Goal: Information Seeking & Learning: Learn about a topic

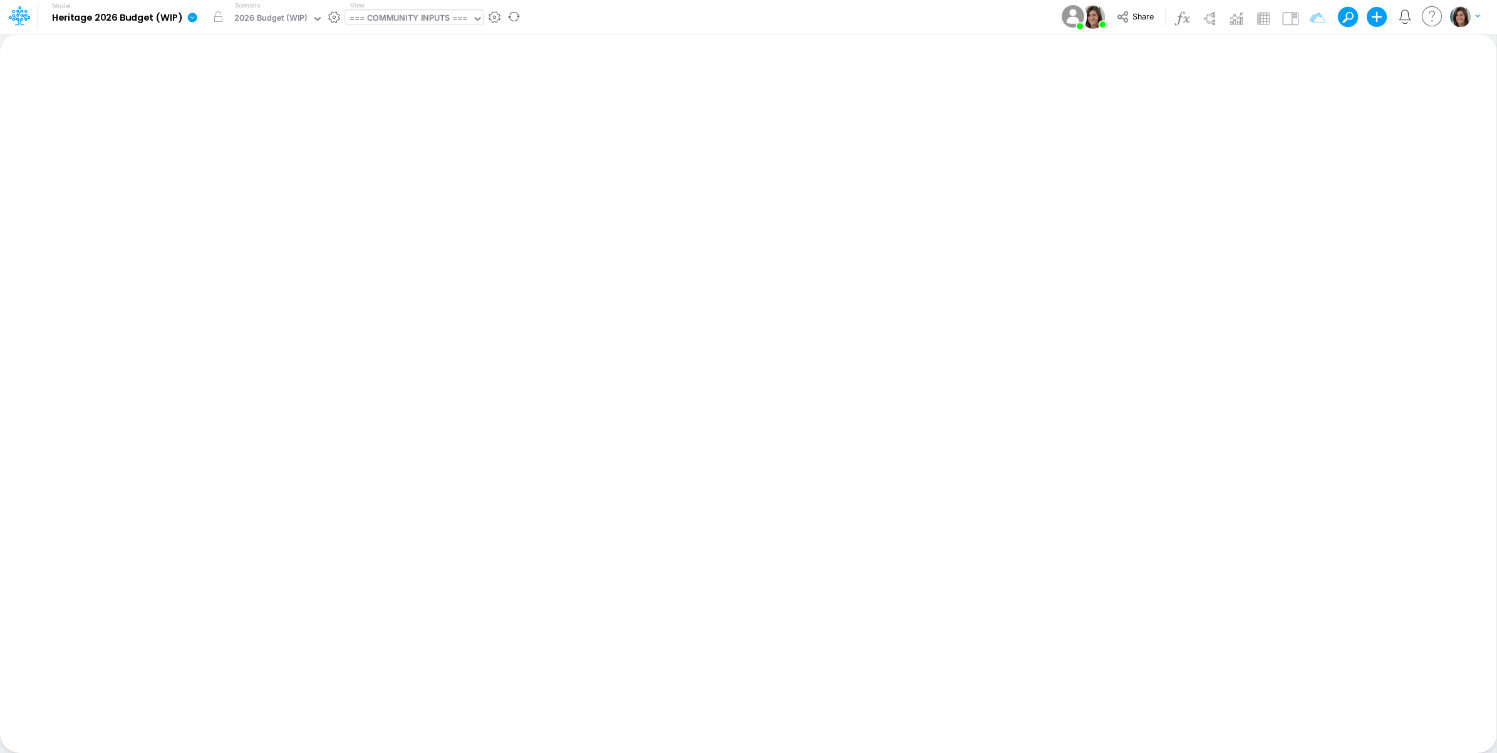
click at [431, 19] on div "=== COMMUNITY INPUTS ===" at bounding box center [408, 19] width 118 height 14
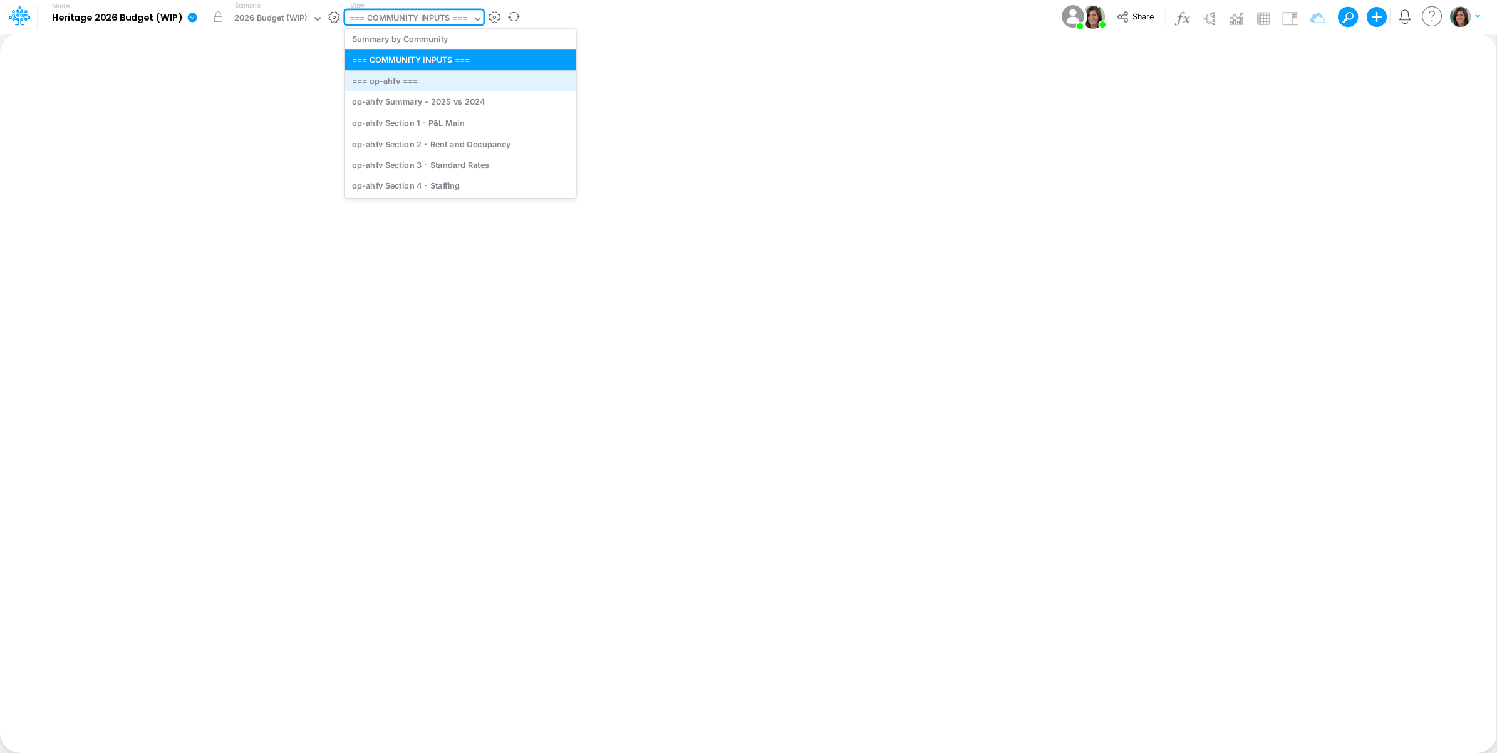
scroll to position [104, 0]
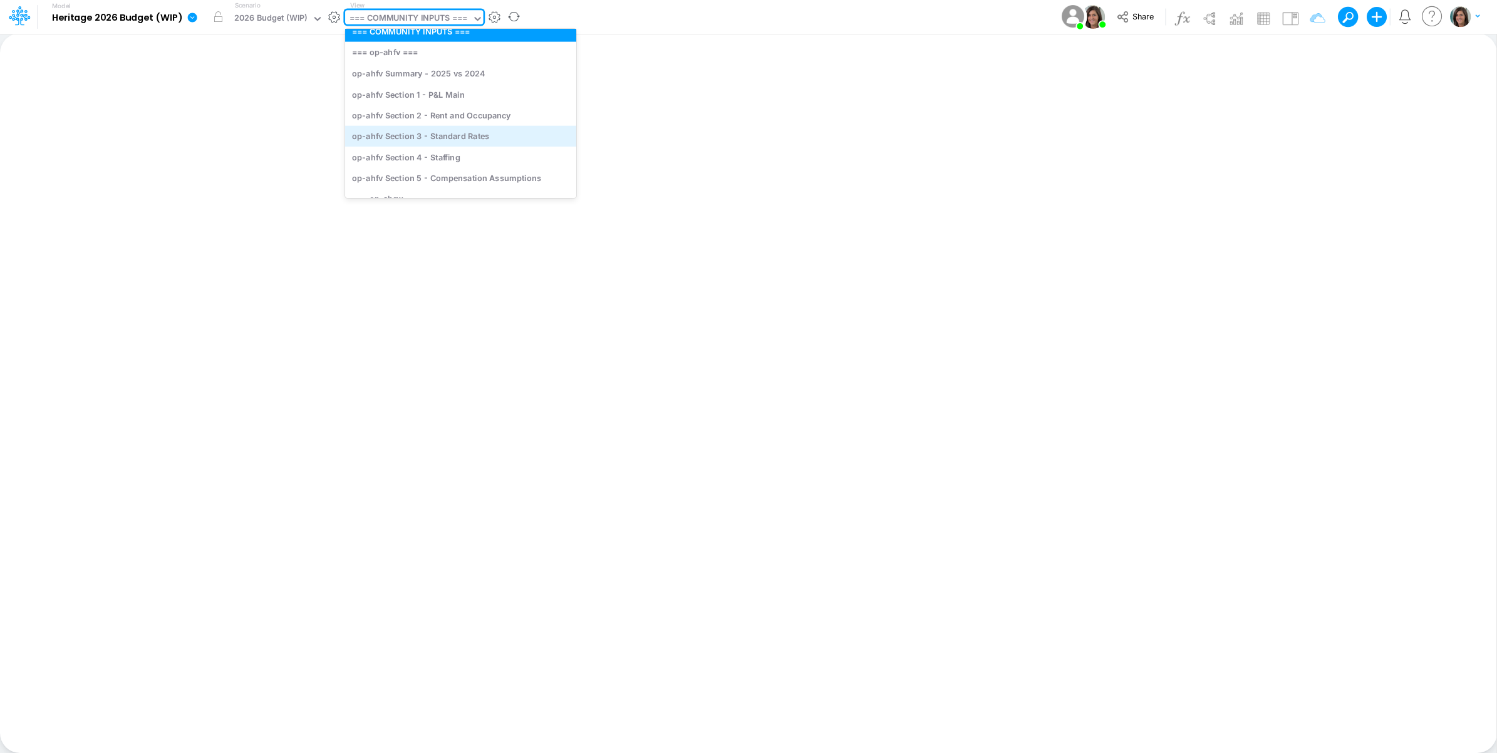
click at [484, 142] on div "op-ahfv Section 3 - Standard Rates" at bounding box center [460, 135] width 231 height 21
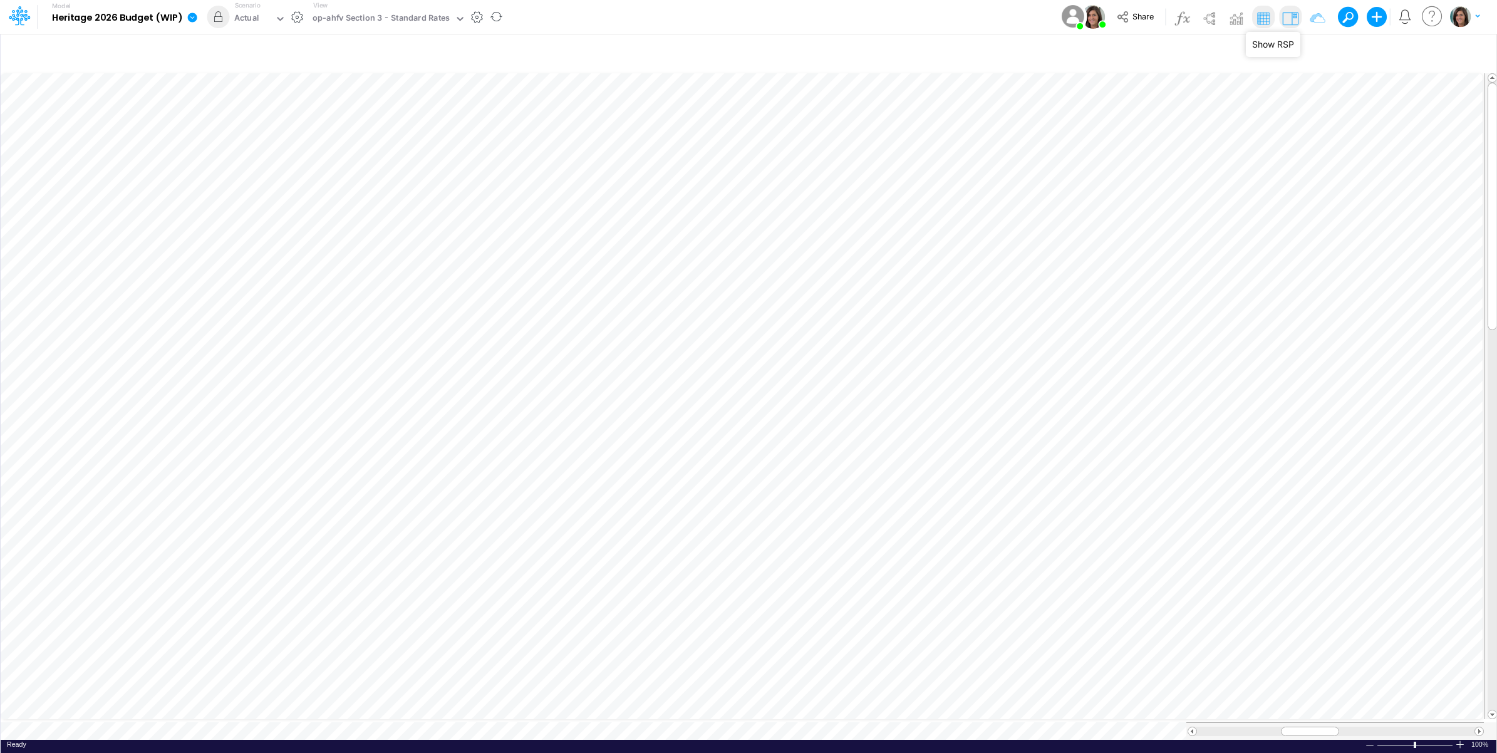
click at [1291, 16] on img at bounding box center [1290, 18] width 20 height 20
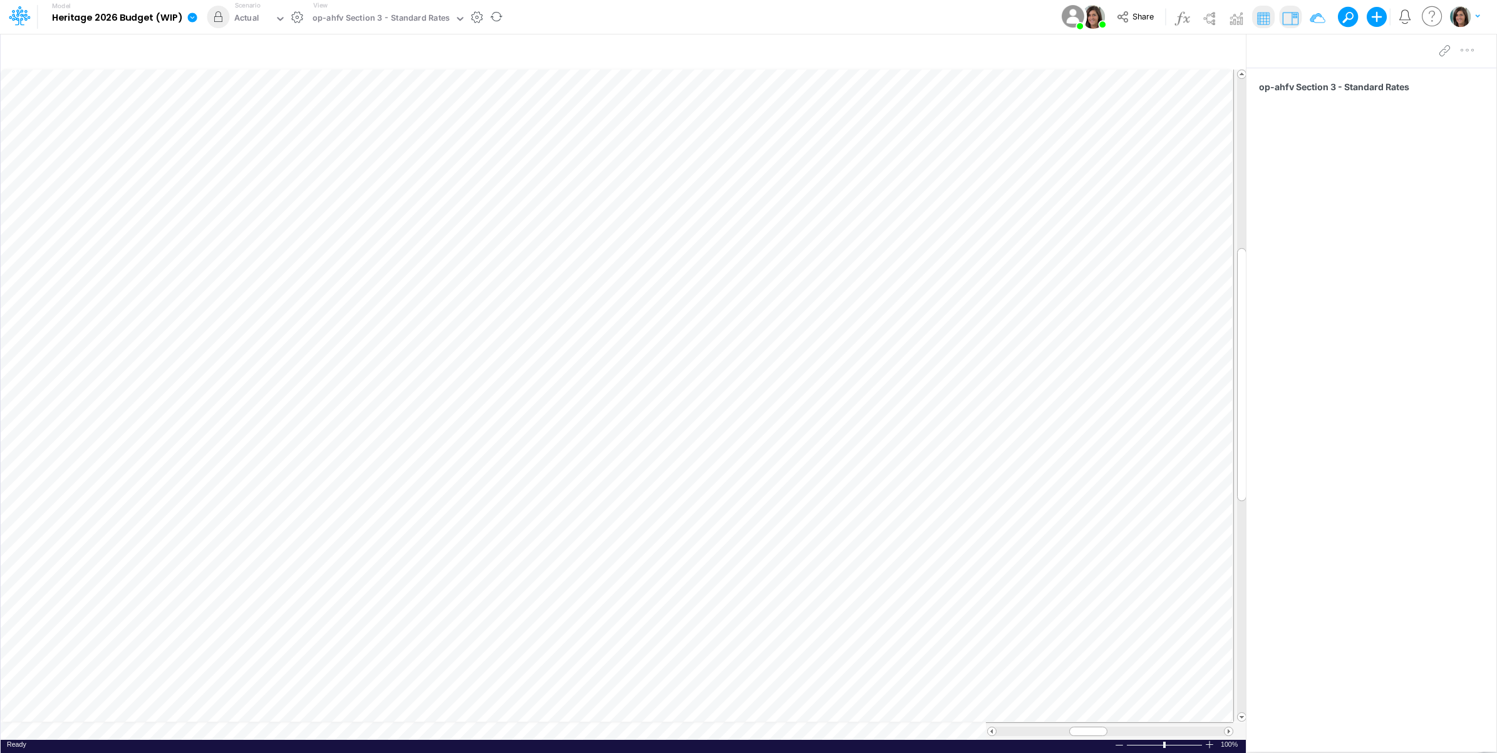
scroll to position [0, 1]
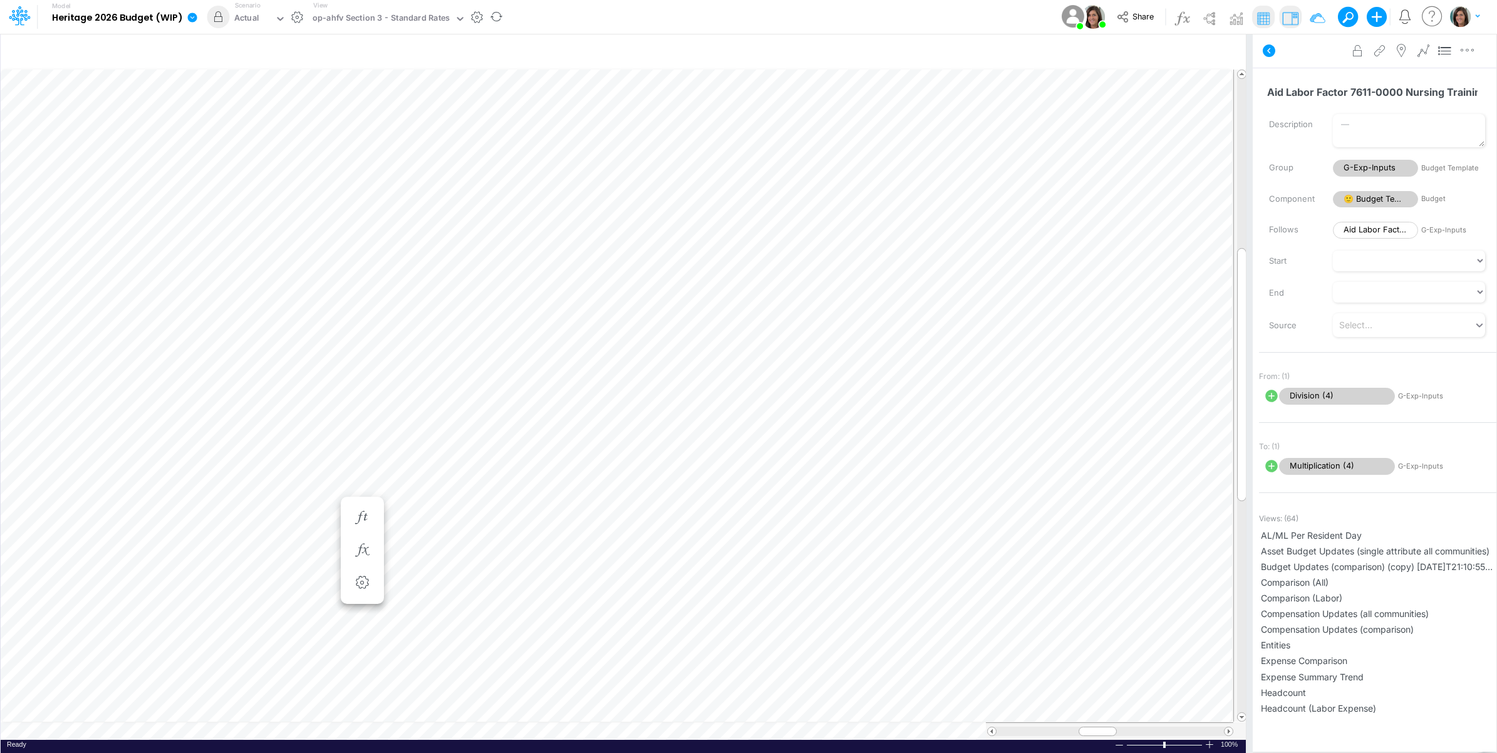
scroll to position [0, 1]
click at [961, 515] on icon "button" at bounding box center [963, 517] width 19 height 13
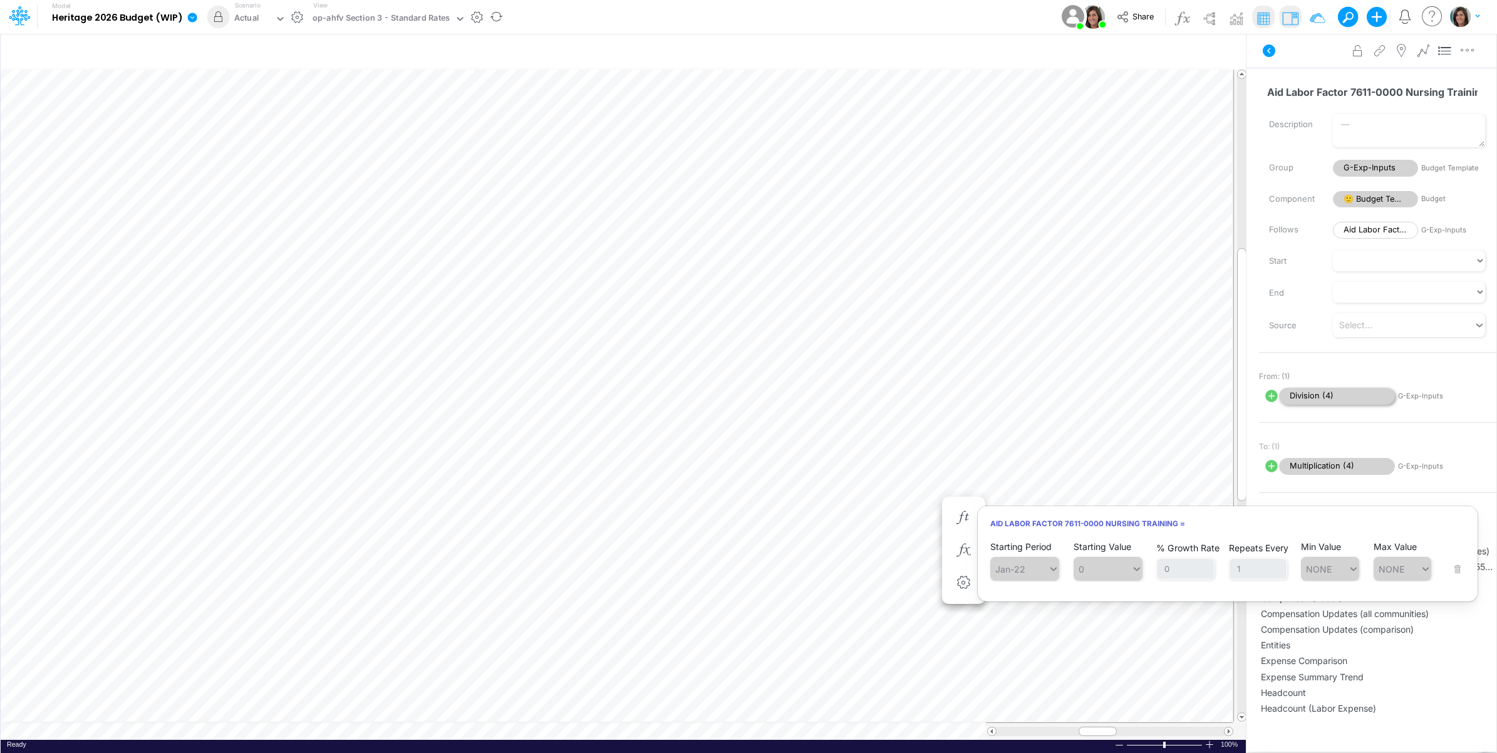
click at [1316, 400] on span "Division (4)" at bounding box center [1337, 396] width 116 height 17
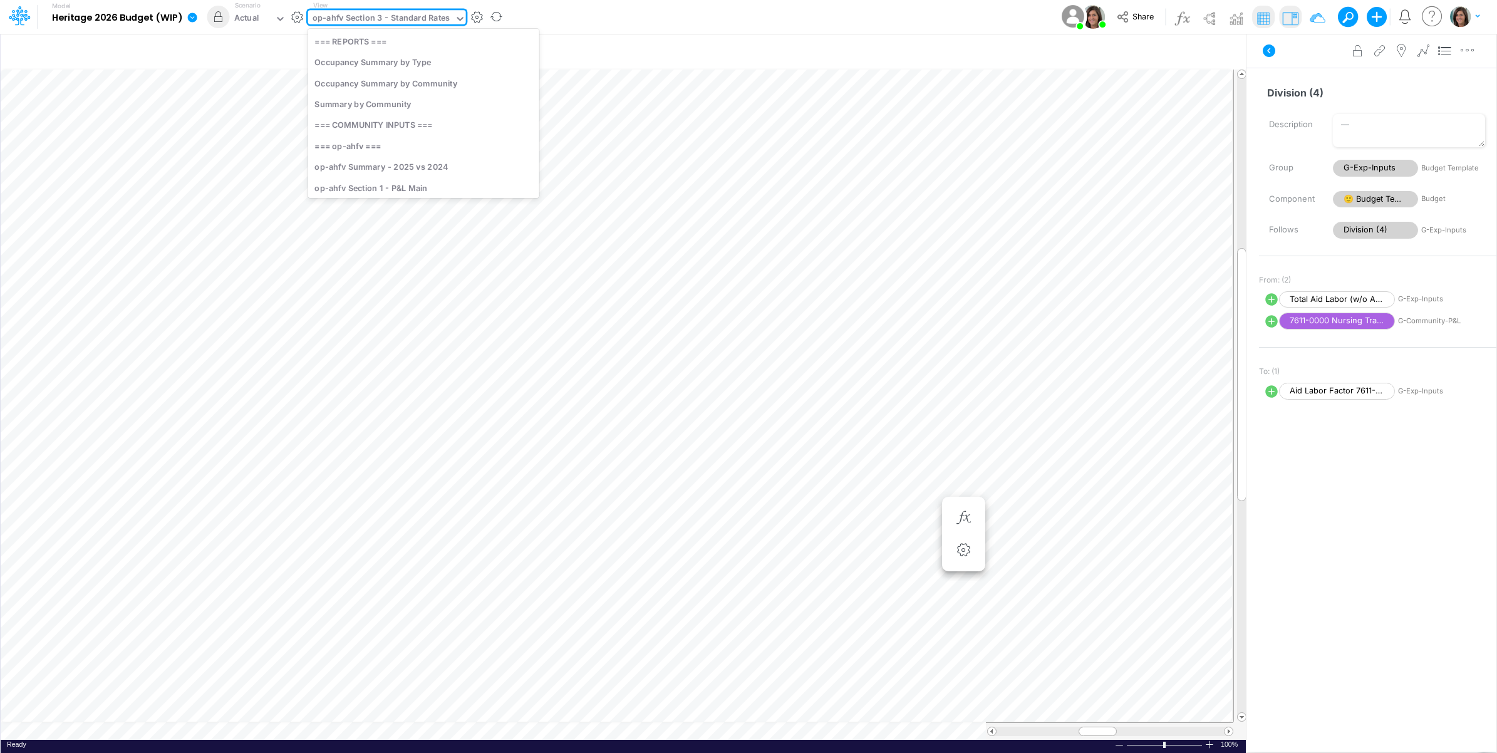
click at [383, 17] on div "op-ahfv Section 3 - Standard Rates" at bounding box center [382, 19] width 138 height 14
click at [446, 101] on div "op-crk Section 3 - Standard Rates" at bounding box center [423, 98] width 231 height 21
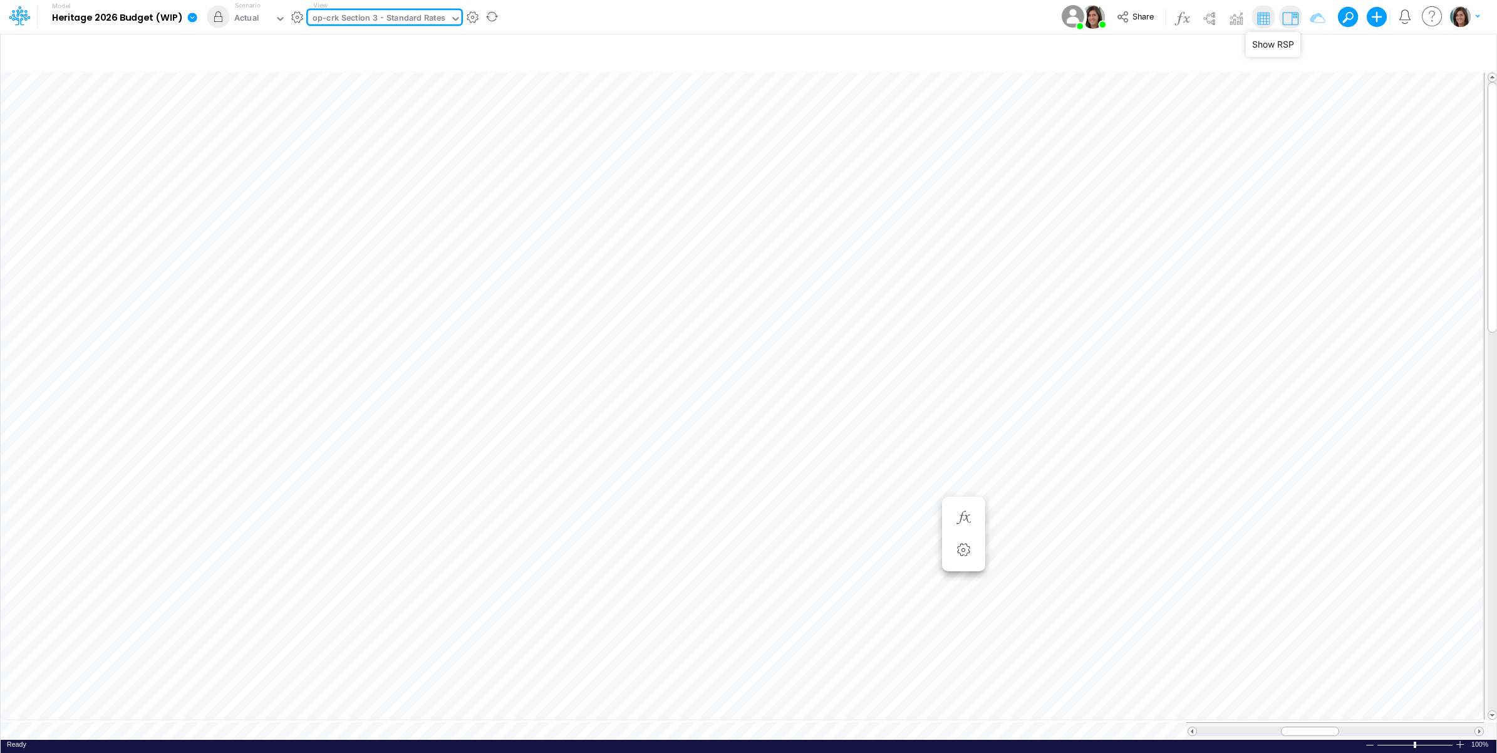
click at [1291, 14] on img at bounding box center [1290, 18] width 20 height 20
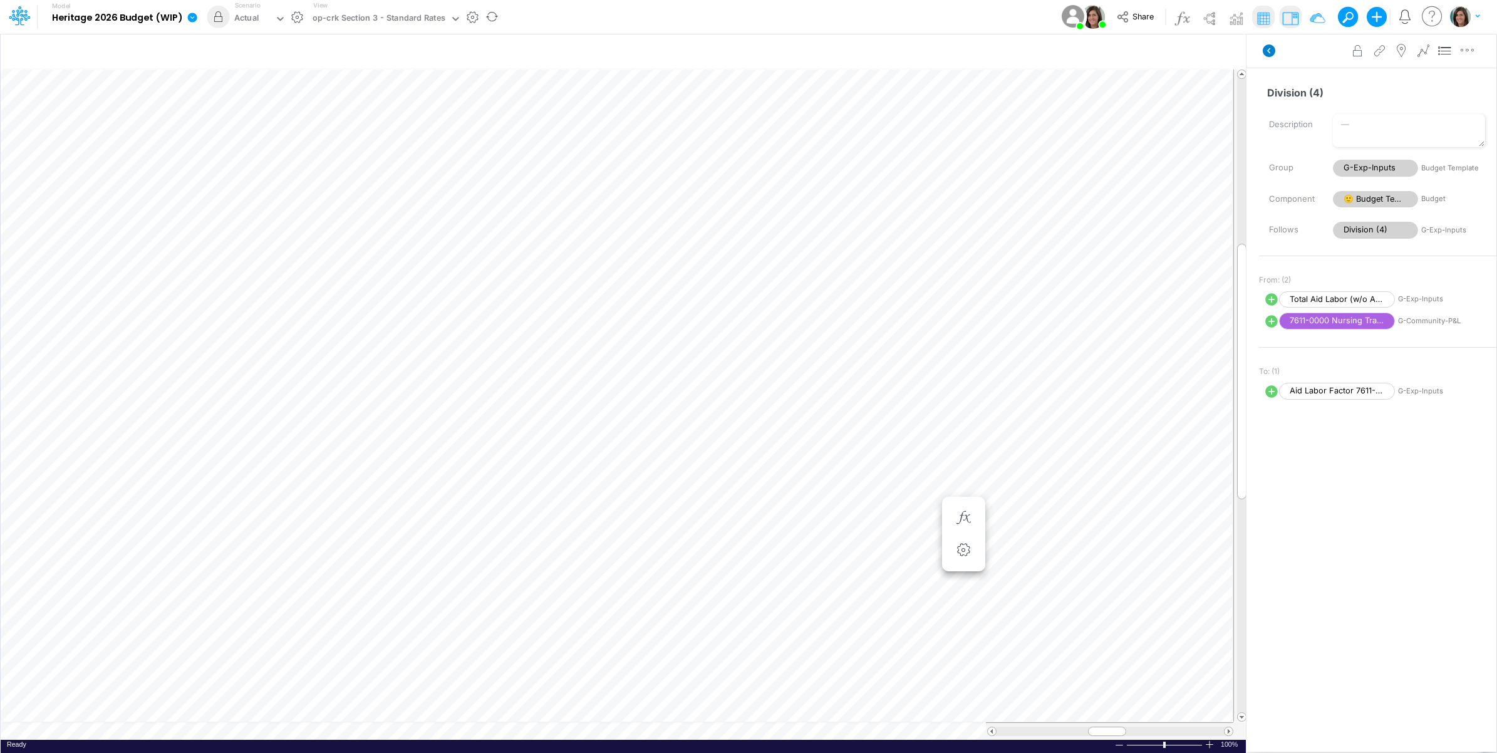
click at [1273, 50] on icon at bounding box center [1268, 50] width 15 height 15
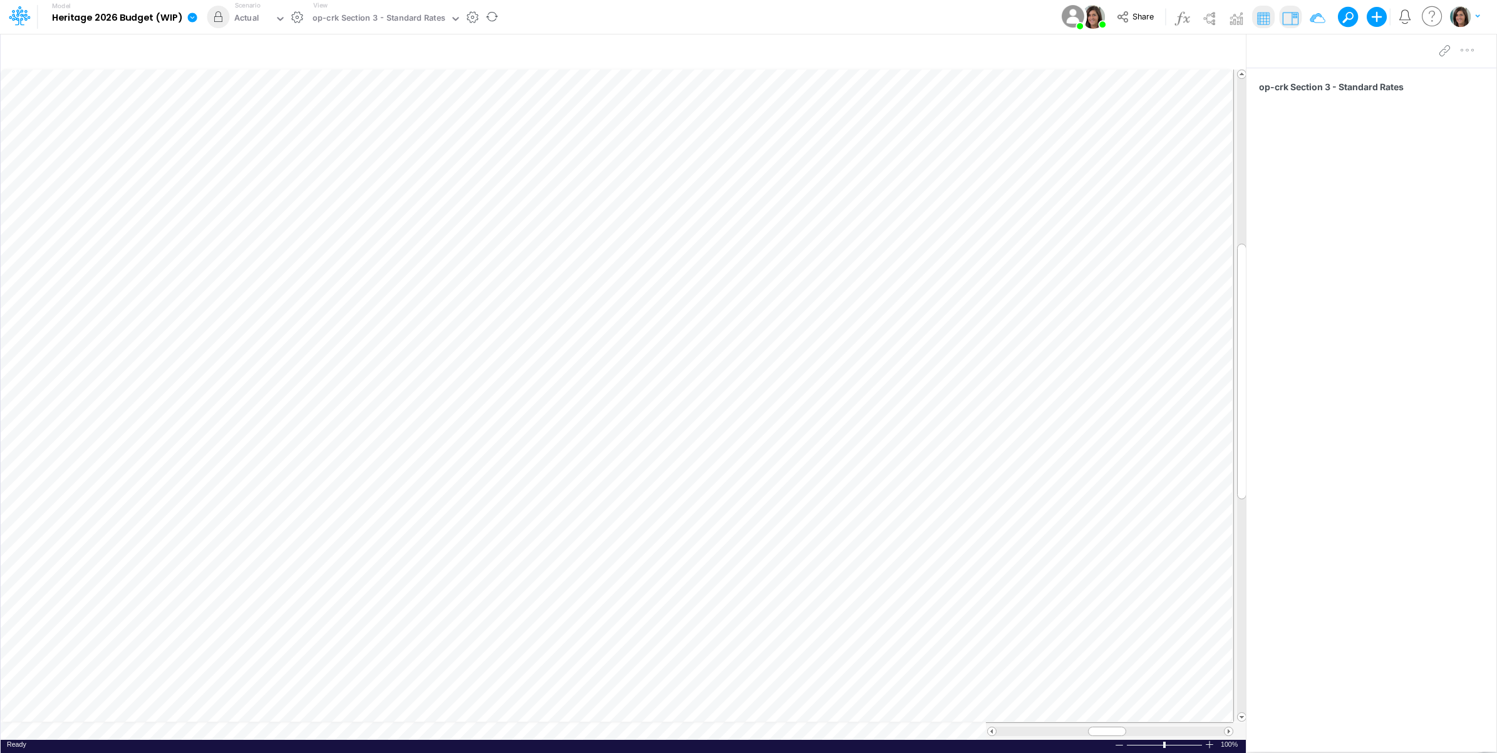
scroll to position [0, 1]
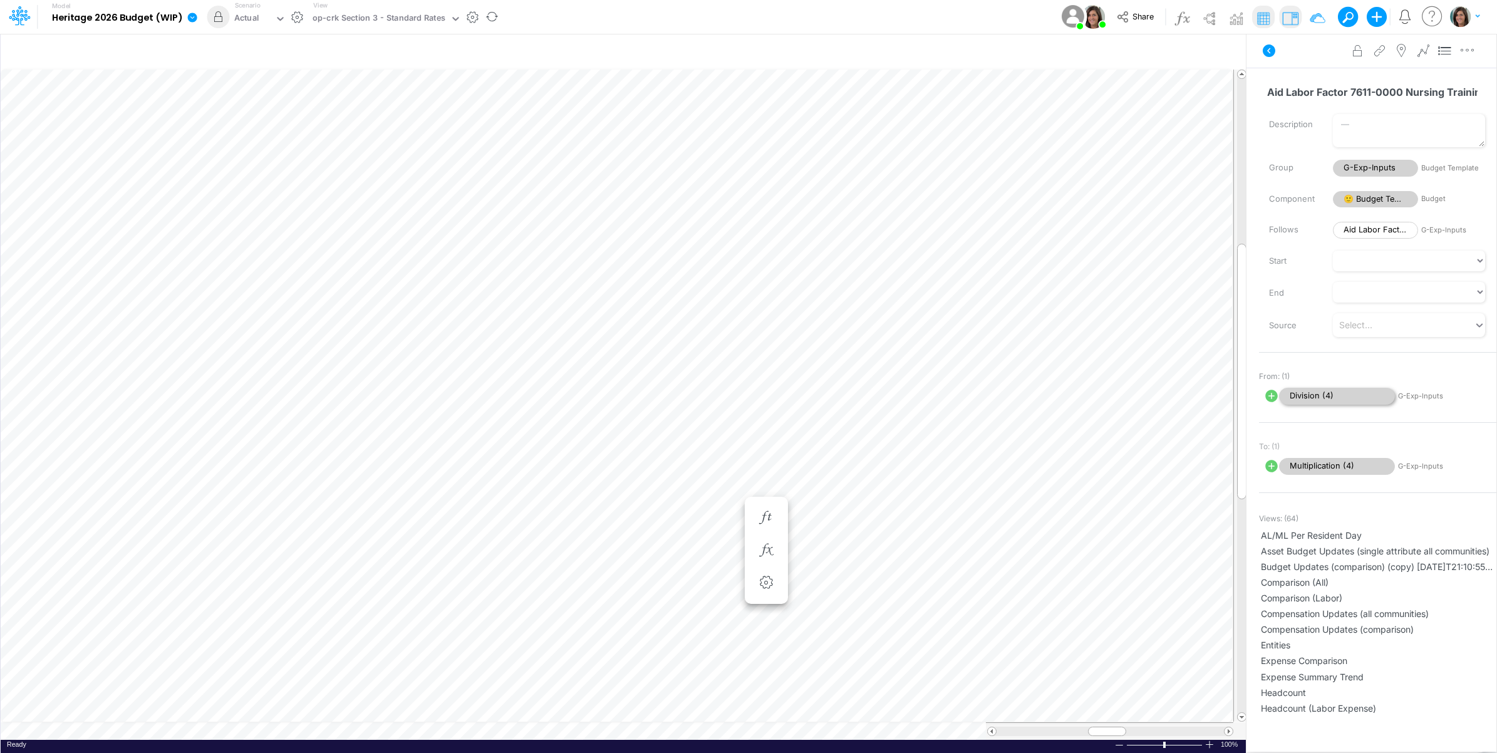
click at [1331, 391] on span "Division (4)" at bounding box center [1337, 396] width 116 height 17
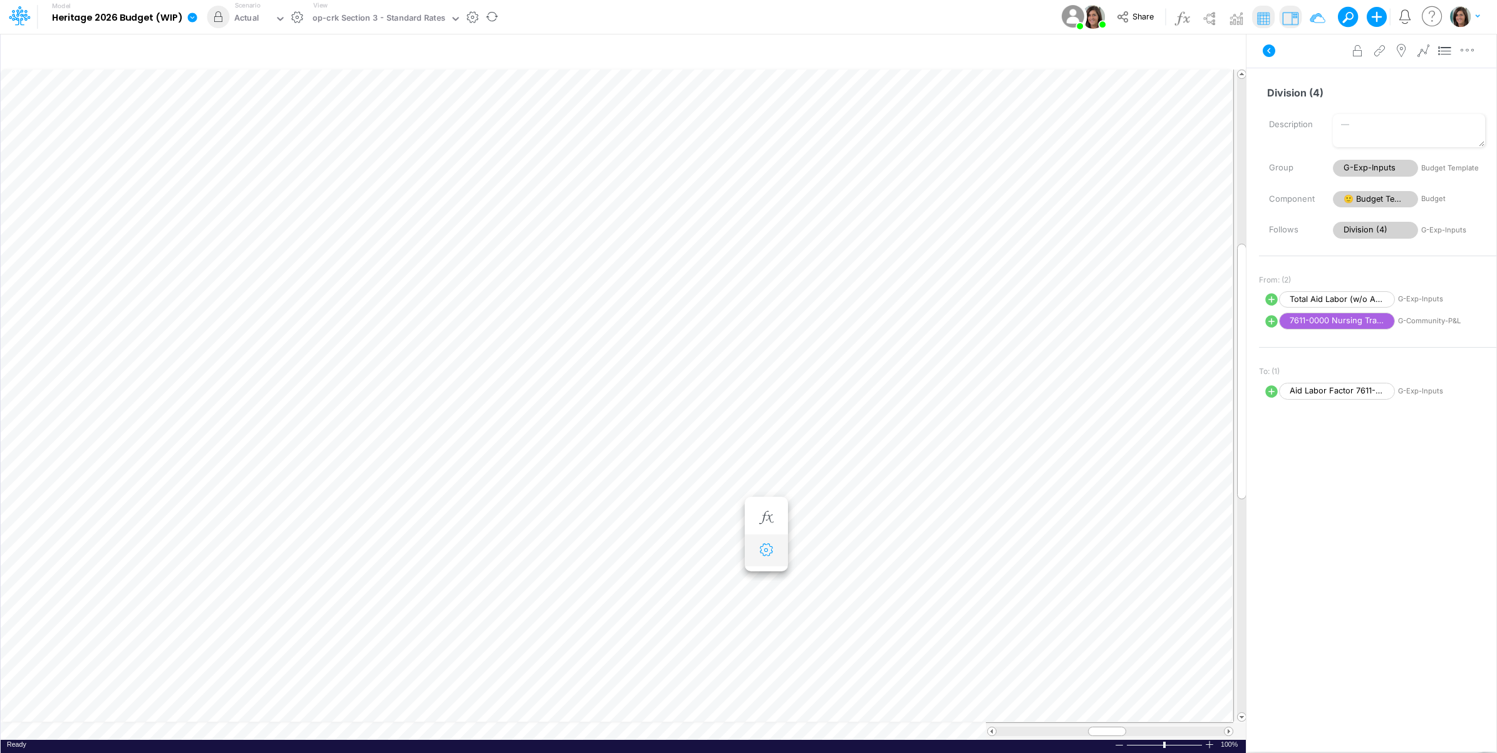
scroll to position [0, 1]
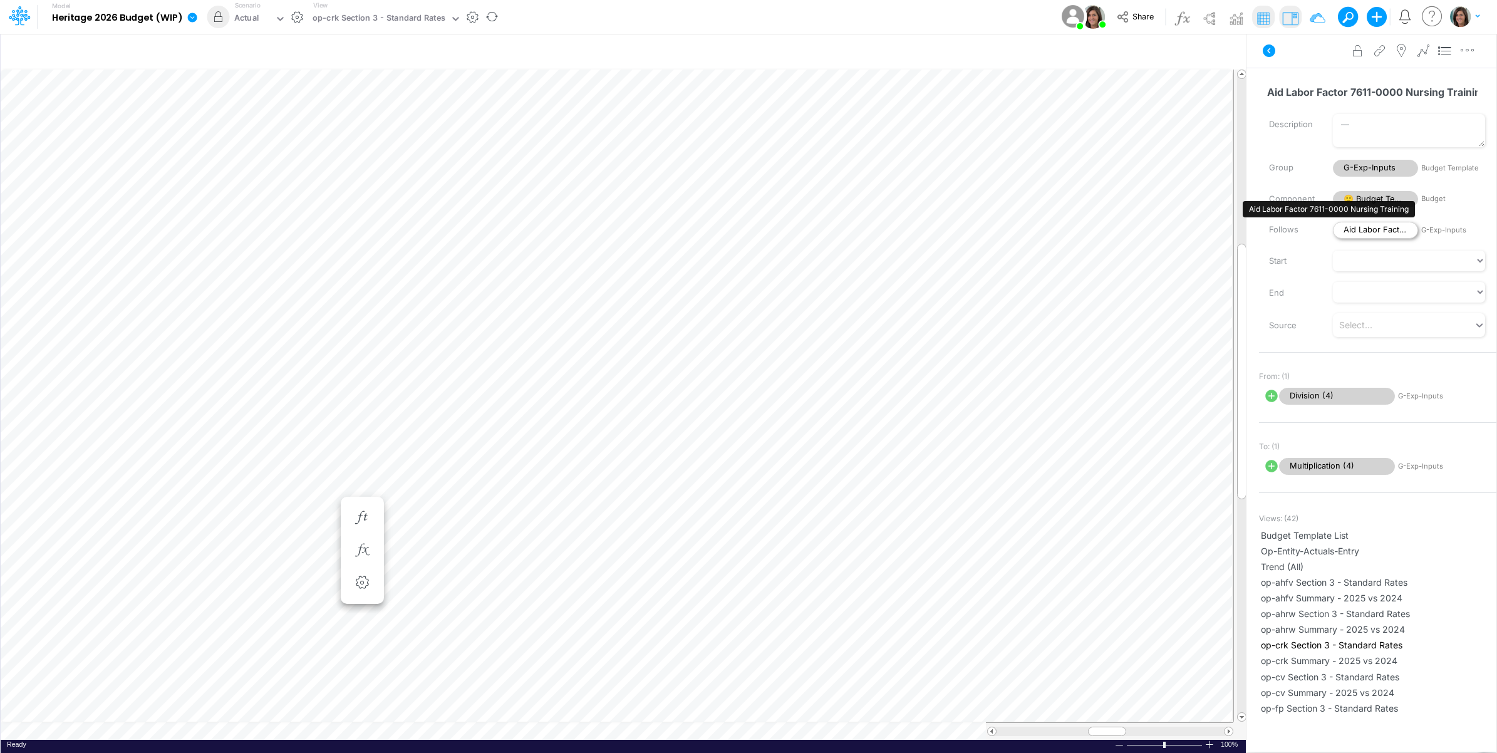
click at [1373, 227] on span "Aid Labor Factor 7611-0000 Nursing Training" at bounding box center [1375, 230] width 85 height 17
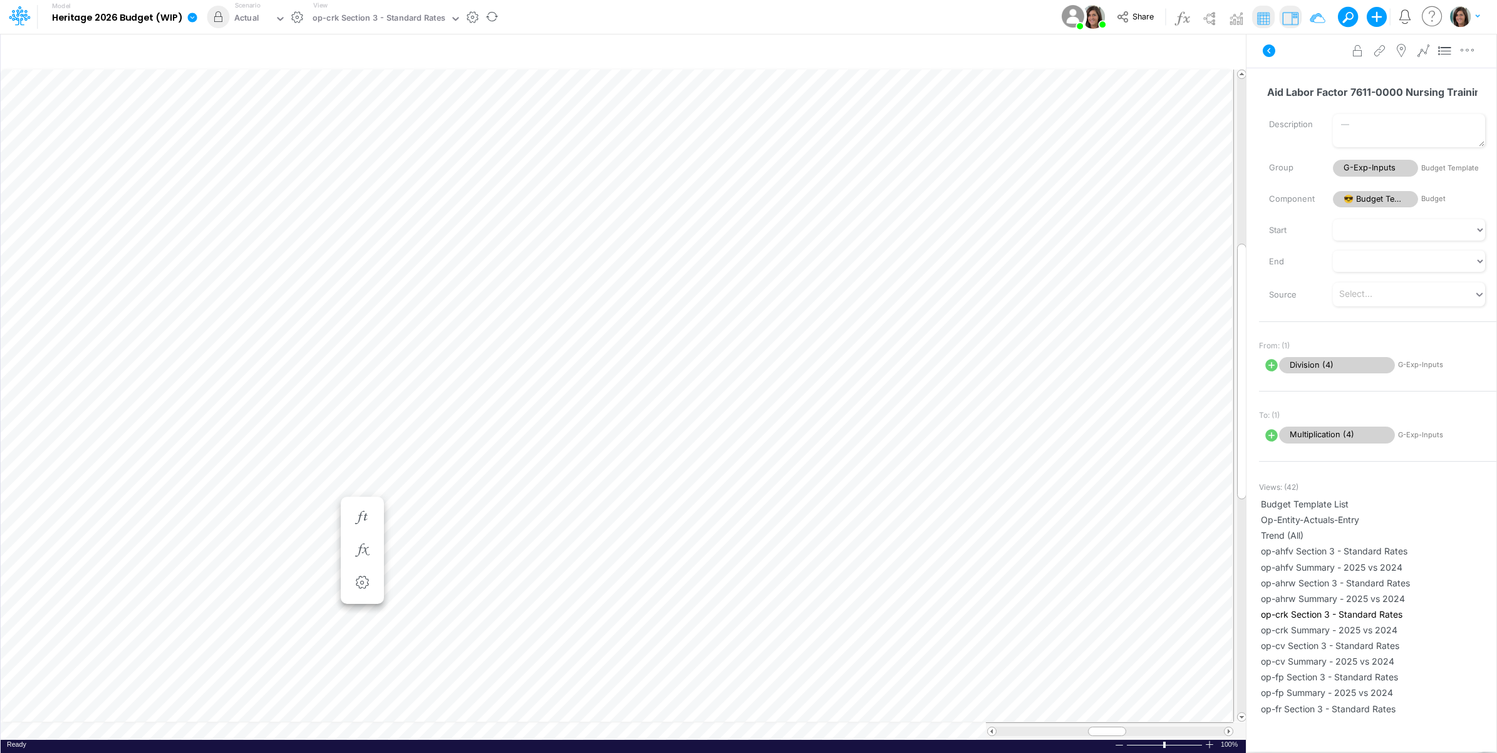
click at [1268, 51] on icon at bounding box center [1268, 50] width 15 height 15
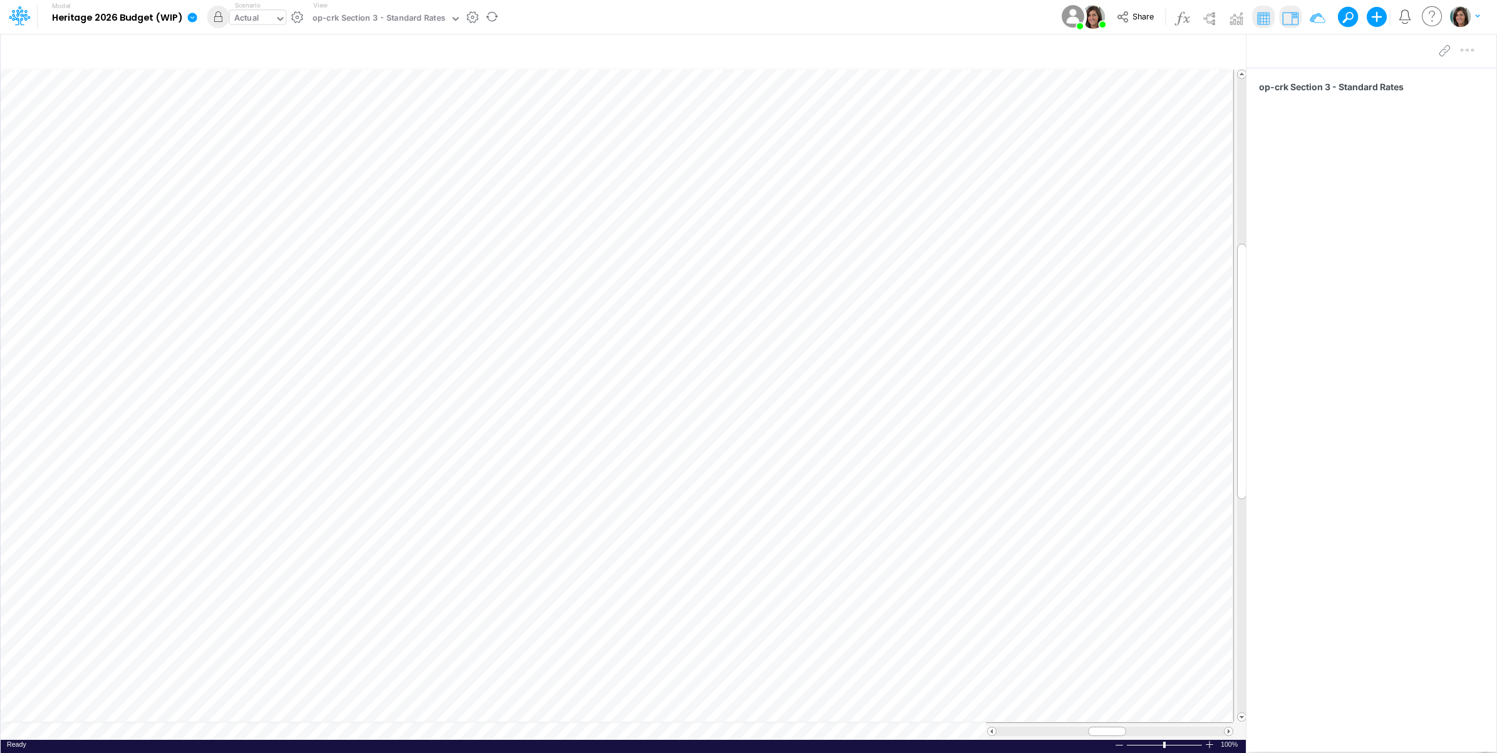
click at [252, 18] on div "Actual" at bounding box center [246, 19] width 25 height 14
click at [270, 44] on div "2026 Budget (WIP)" at bounding box center [272, 41] width 73 height 12
click at [575, 23] on div "Model Heritage 2026 Budget (WIP) Edit model settings Duplicate Import QuickBook…" at bounding box center [748, 17] width 1347 height 34
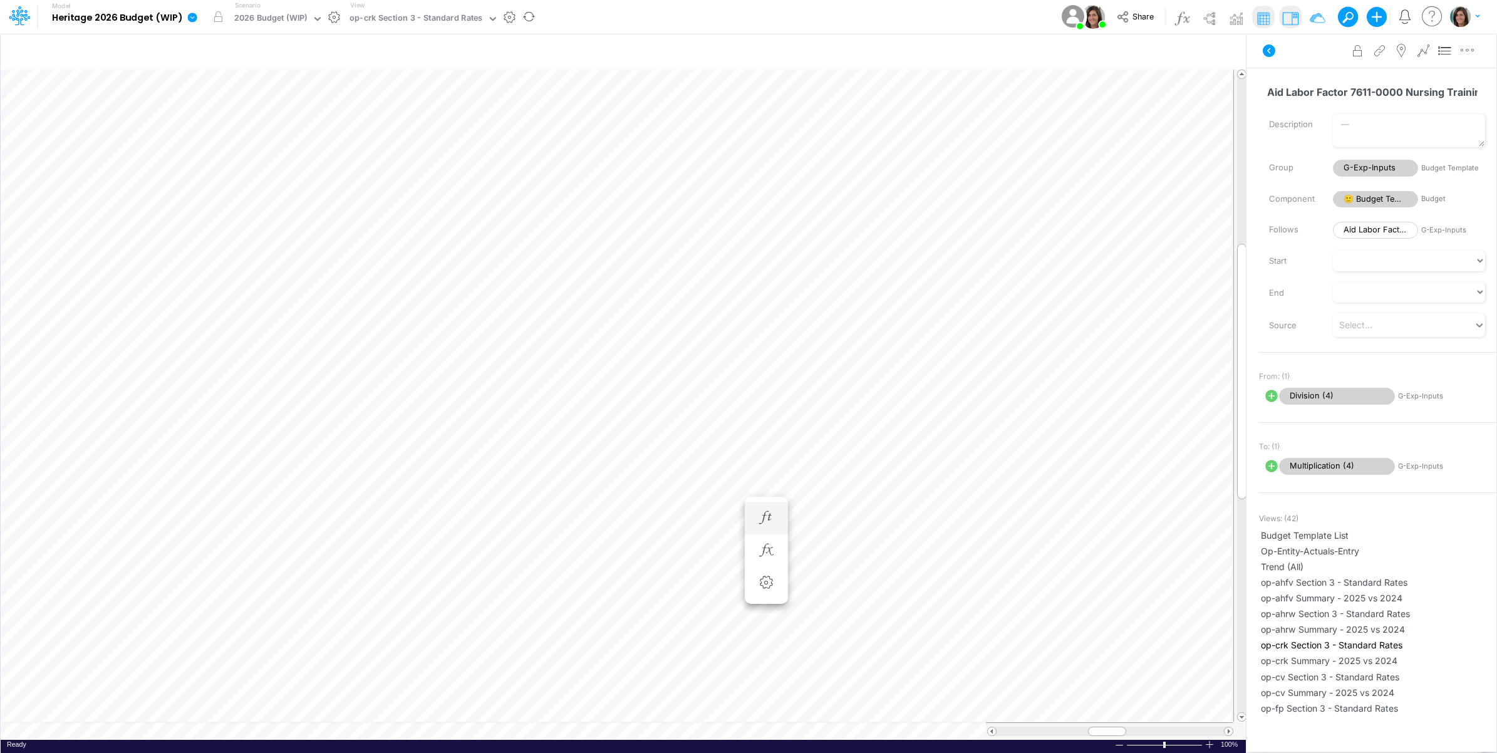
scroll to position [0, 1]
click at [699, 547] on icon "button" at bounding box center [700, 550] width 19 height 13
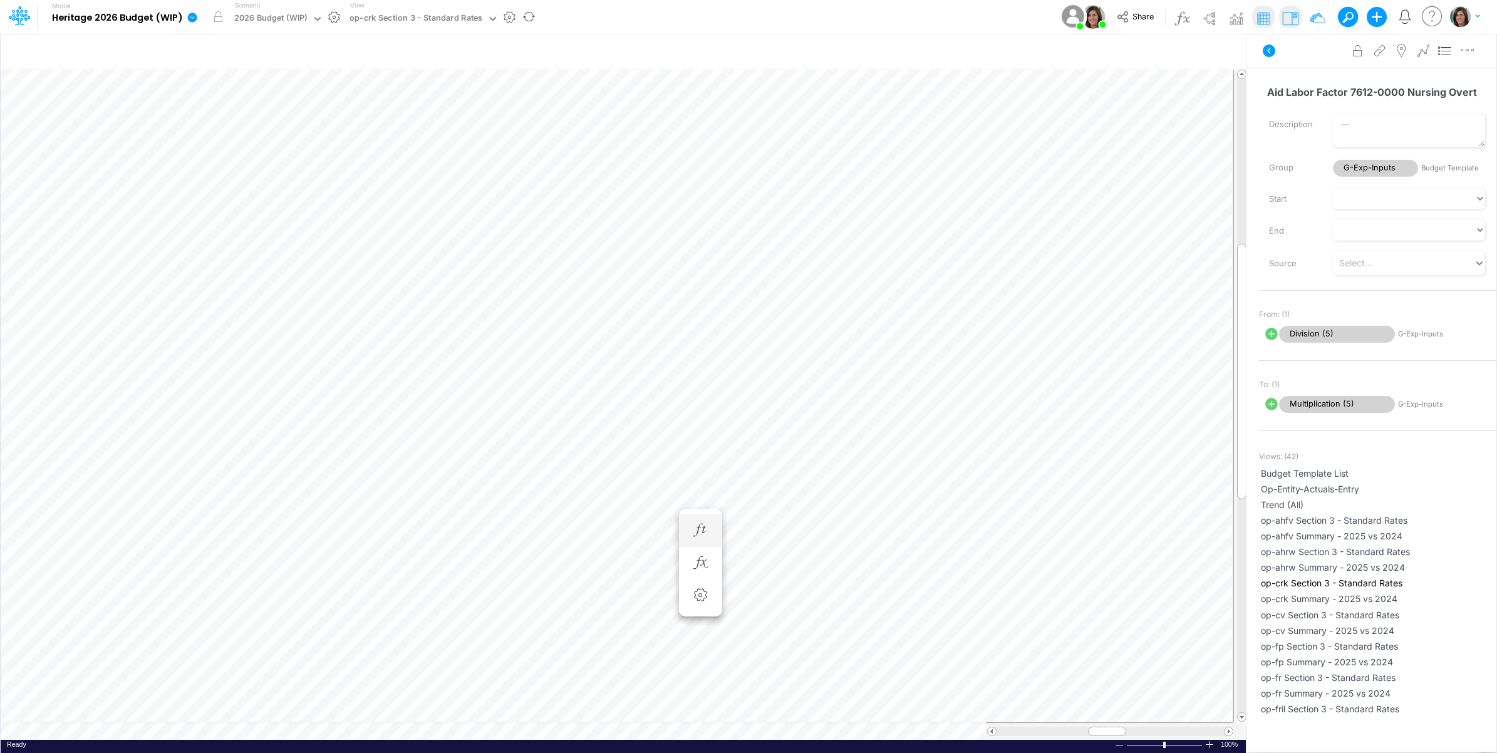
scroll to position [0, 1]
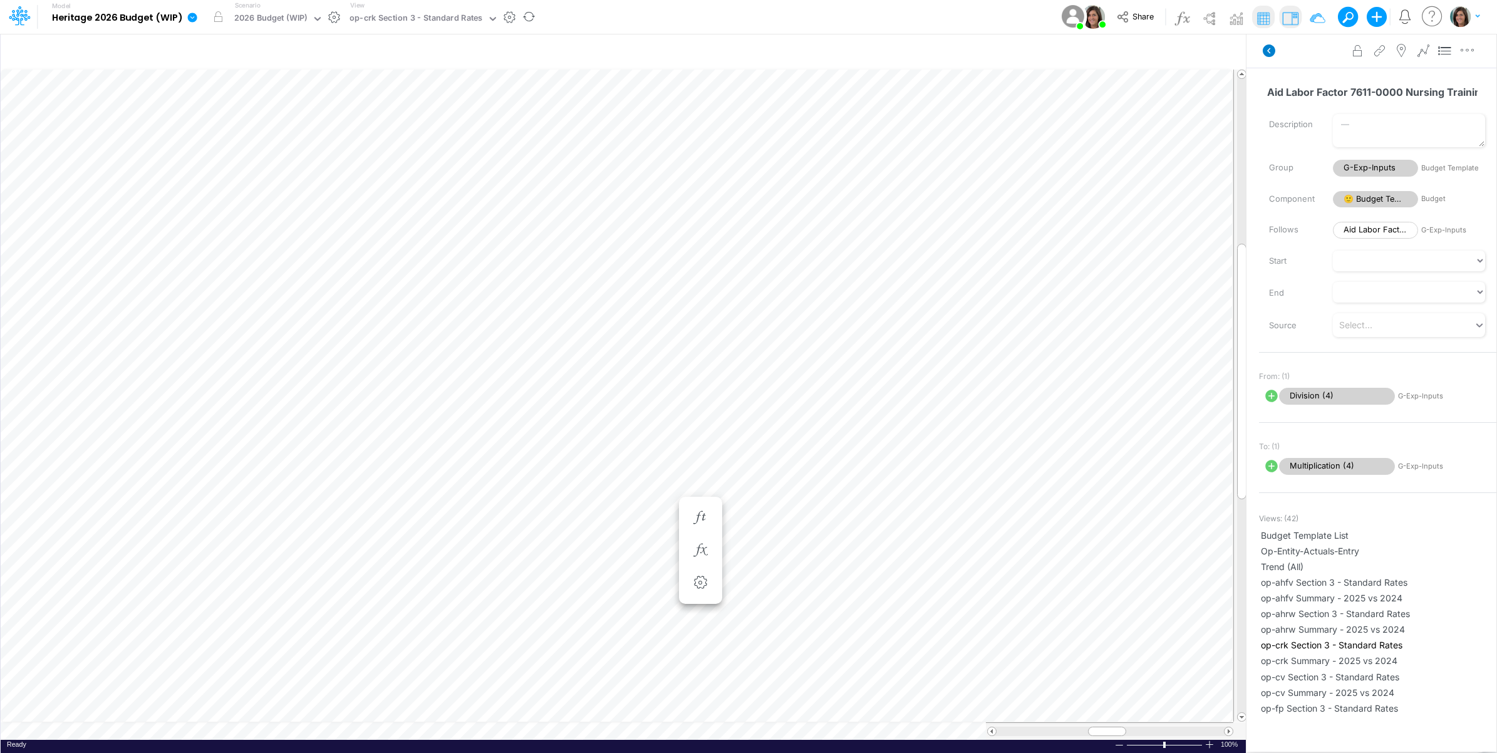
click at [1272, 50] on icon at bounding box center [1269, 50] width 13 height 13
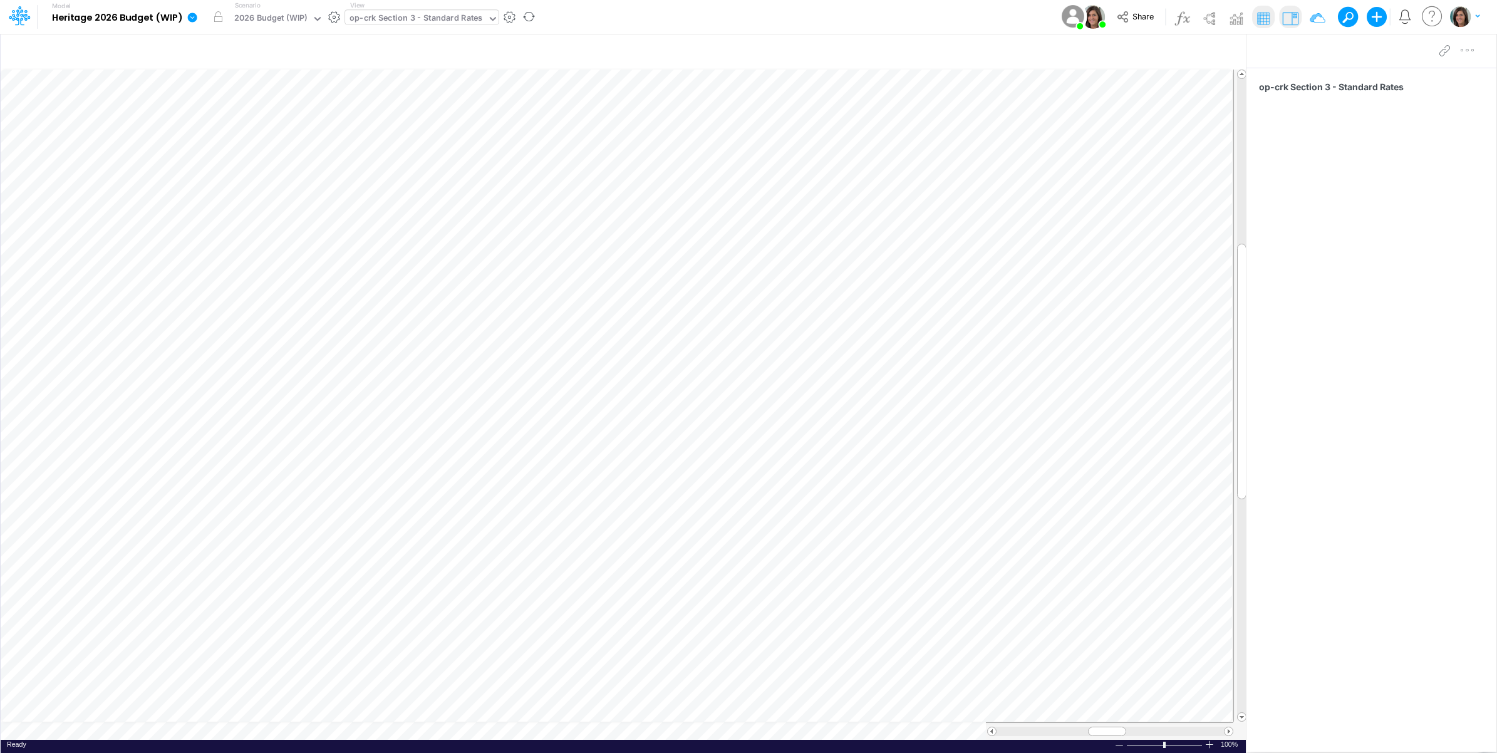
click at [393, 22] on div "op-crk Section 3 - Standard Rates" at bounding box center [415, 19] width 133 height 14
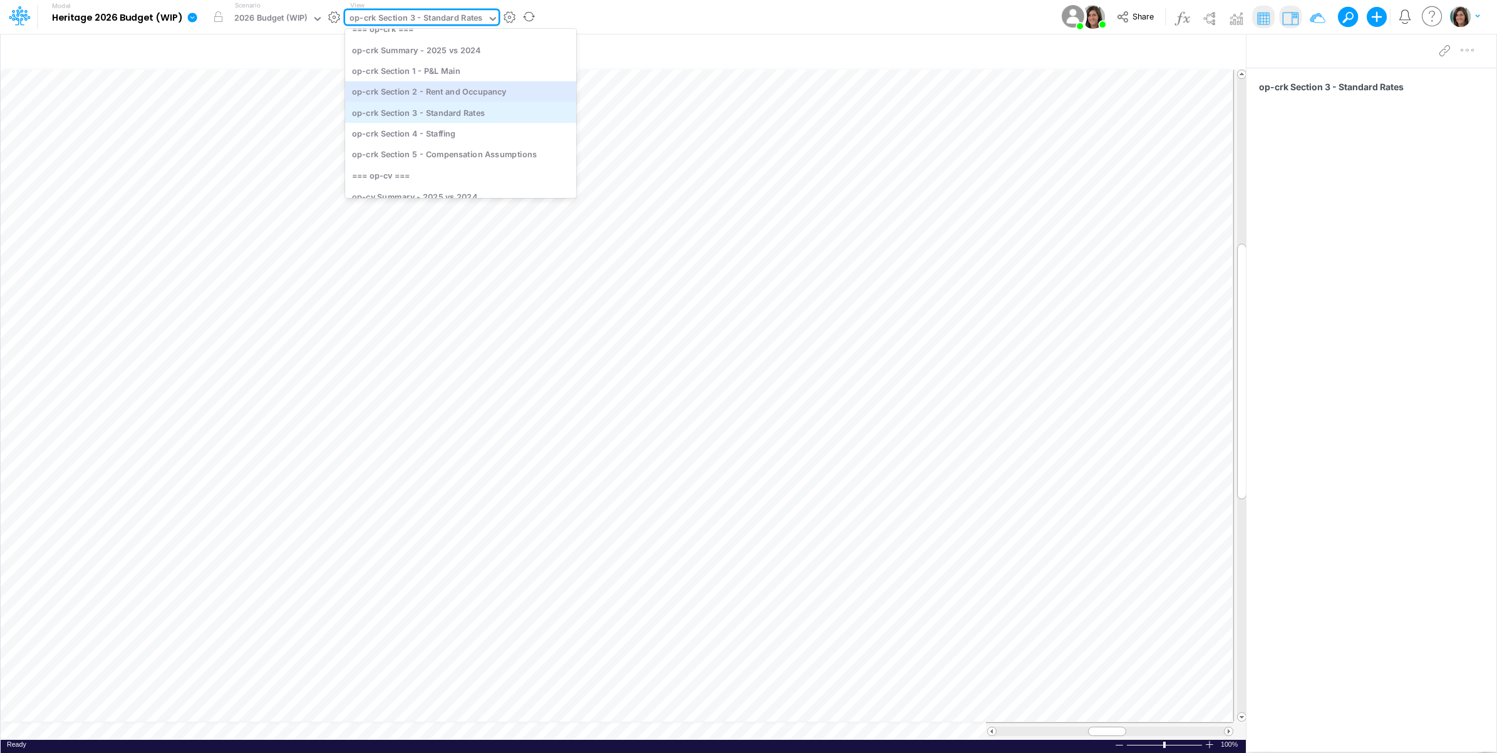
scroll to position [483, 0]
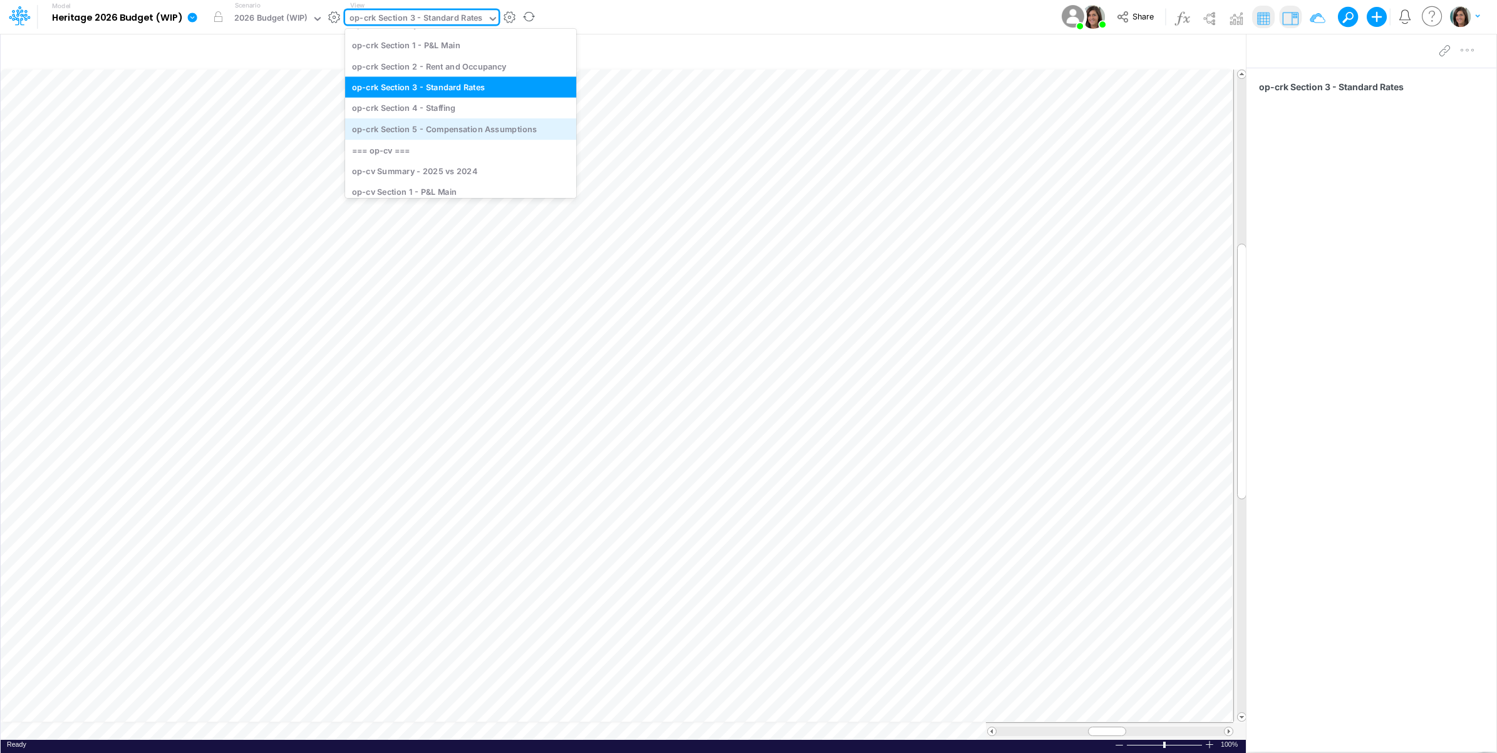
click at [518, 130] on div "op-crk Section 5 - Compensation Assumptions" at bounding box center [460, 128] width 231 height 21
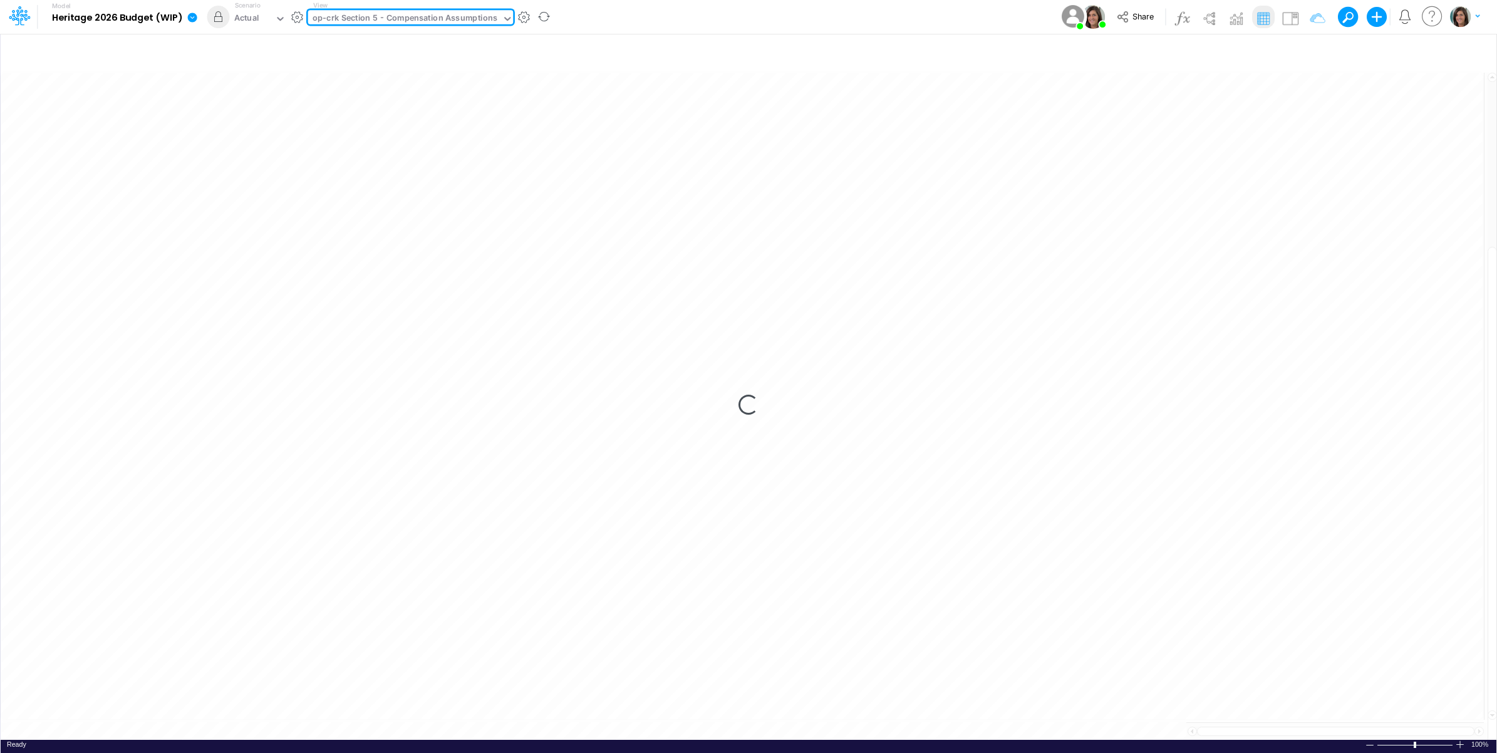
click at [604, 19] on div "Model Heritage 2026 Budget (WIP) Edit model settings Duplicate Import QuickBook…" at bounding box center [748, 17] width 1347 height 34
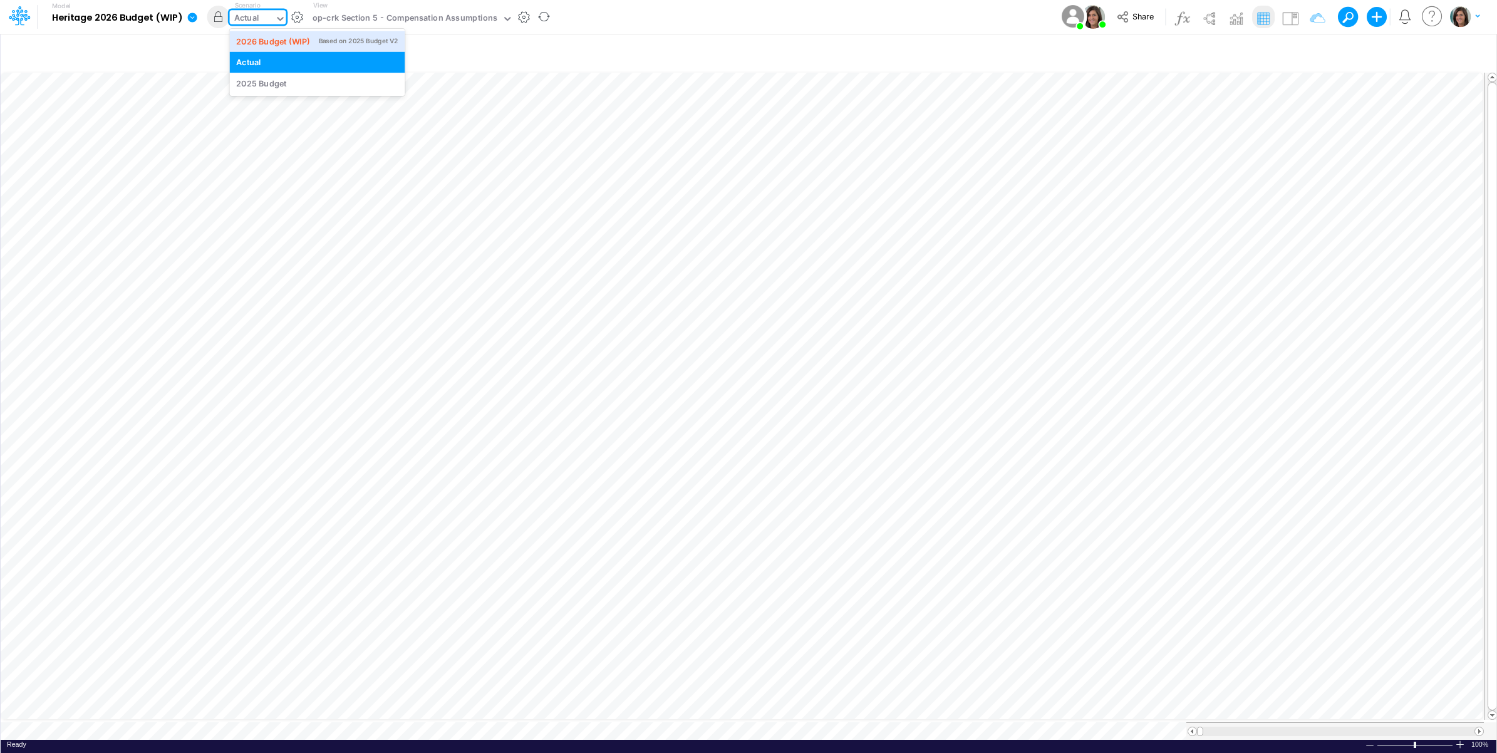
click at [263, 11] on div "Actual" at bounding box center [252, 19] width 45 height 19
click at [270, 49] on div "2026 Budget (WIP) Based on 2025 Budget V2" at bounding box center [317, 41] width 175 height 21
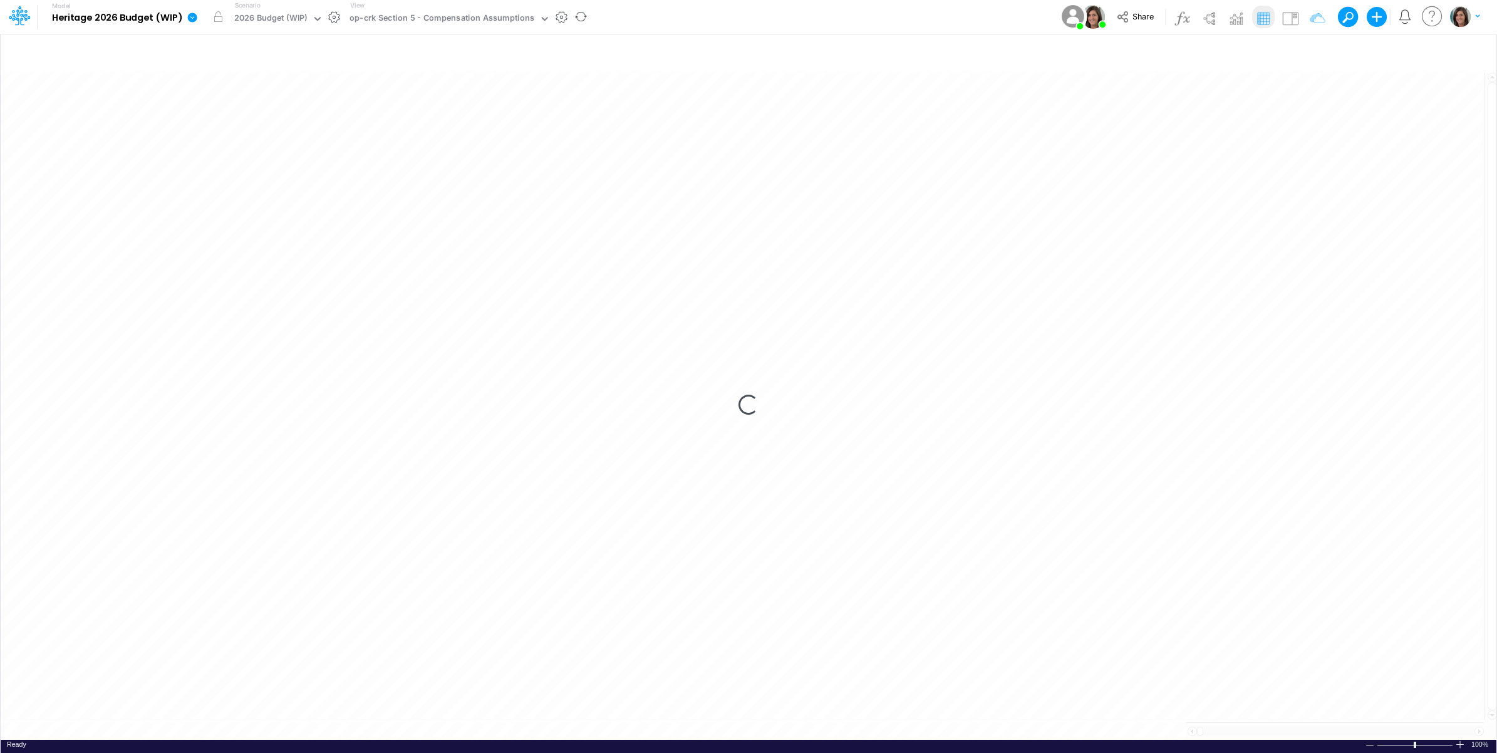
click at [637, 14] on div "Model Heritage 2026 Budget (WIP) Edit model settings Duplicate Import QuickBook…" at bounding box center [748, 17] width 1347 height 34
click at [502, 16] on div "op-crk Section 5 - Compensation Assumptions" at bounding box center [441, 19] width 185 height 14
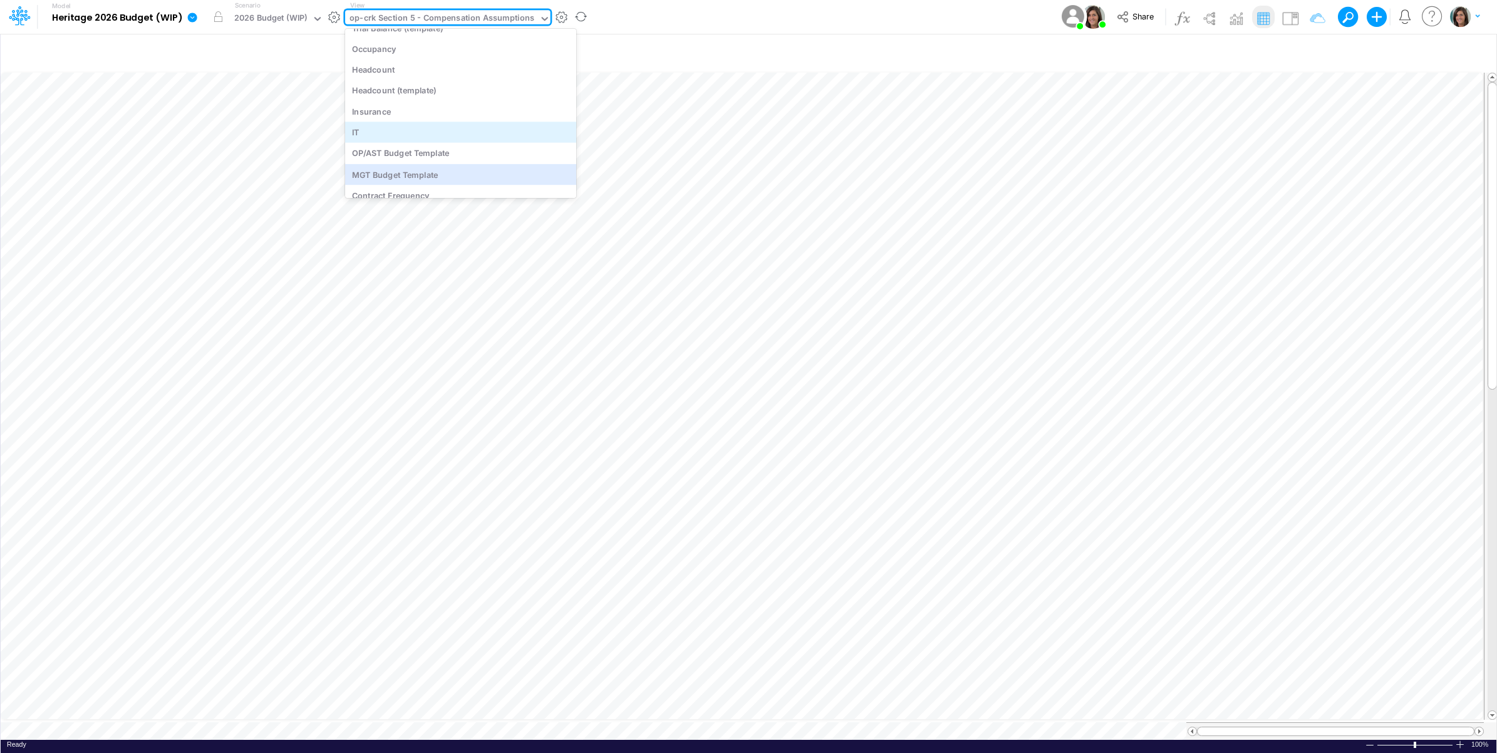
scroll to position [5311, 0]
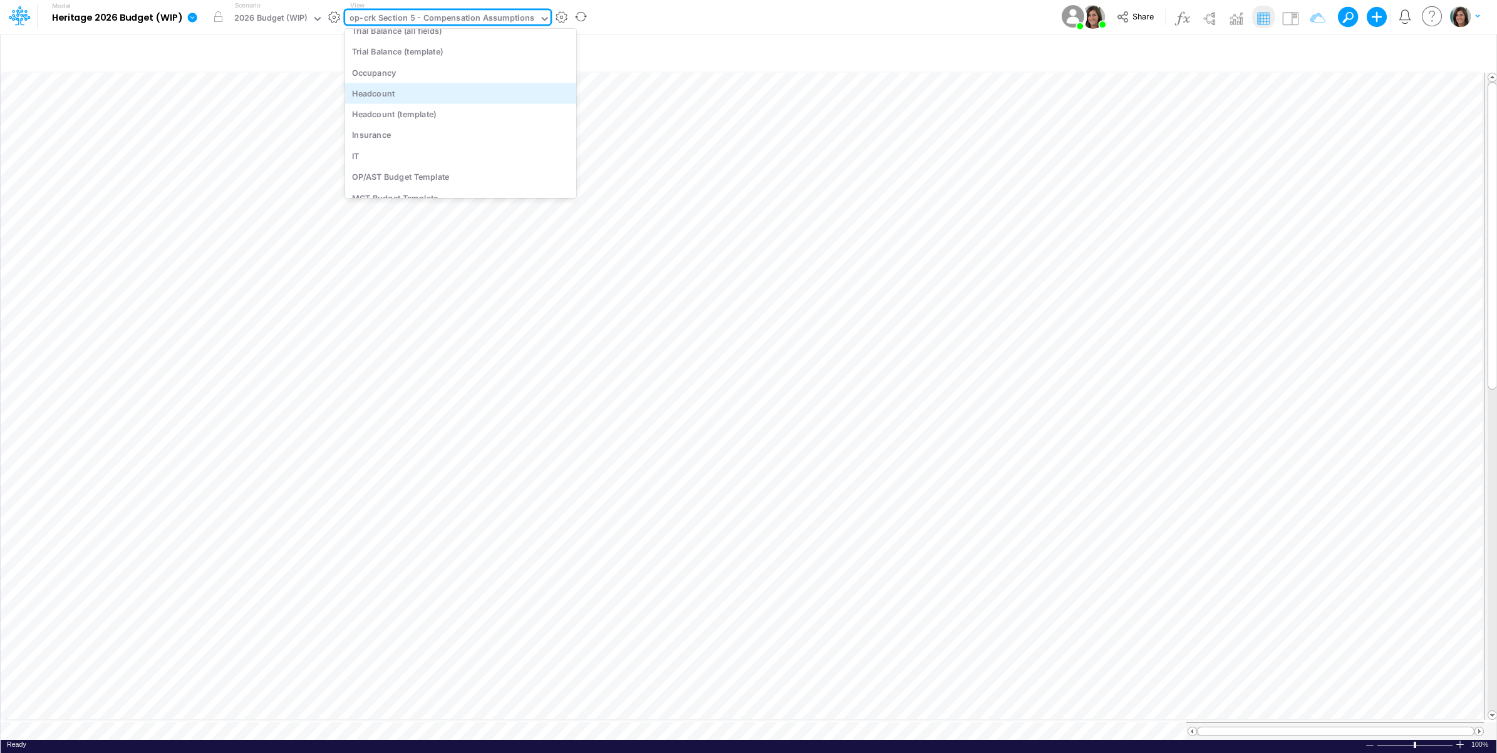
click at [456, 94] on div "Headcount" at bounding box center [460, 93] width 231 height 21
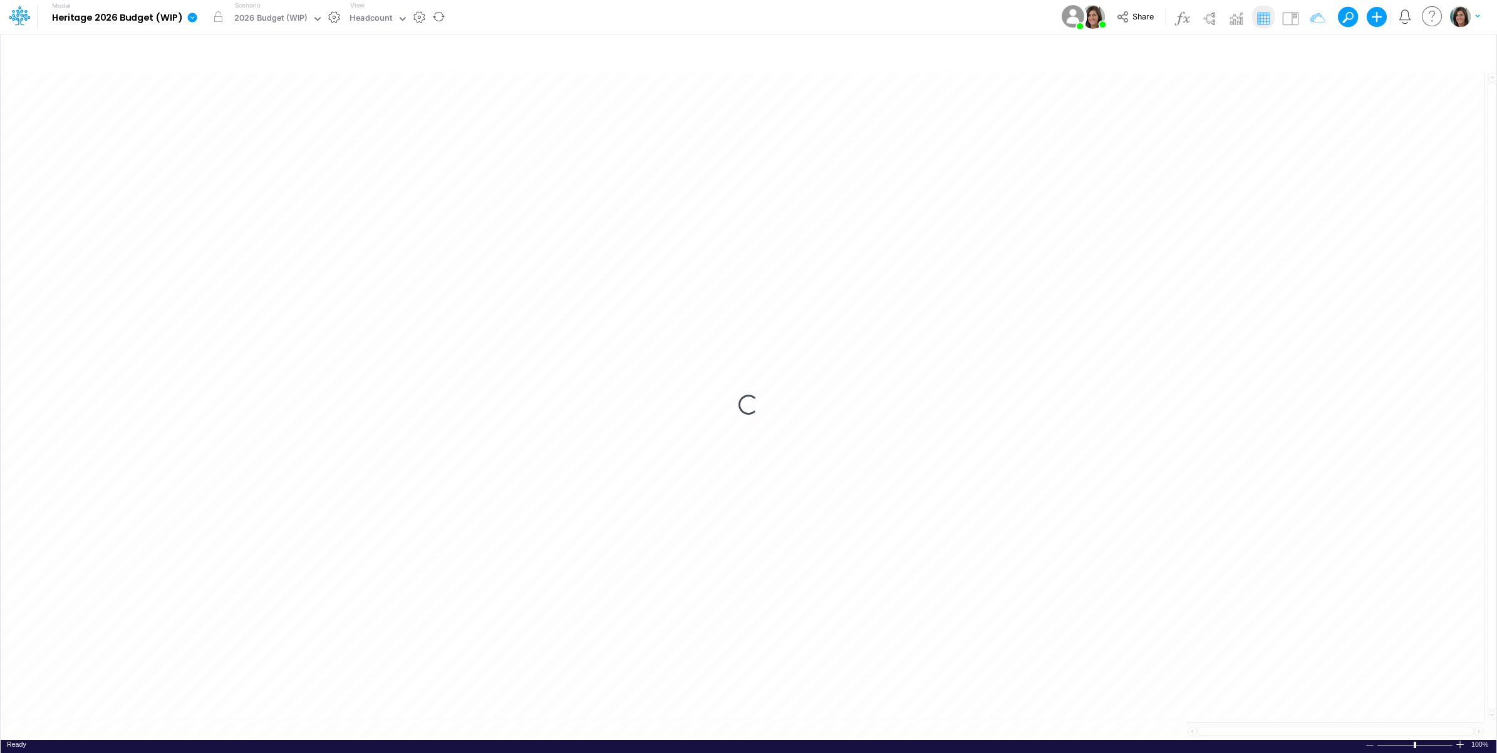
click at [676, 4] on div "Model Heritage 2026 Budget (WIP) Edit model settings Duplicate Import QuickBook…" at bounding box center [748, 17] width 1347 height 34
click at [1294, 14] on img at bounding box center [1290, 18] width 20 height 20
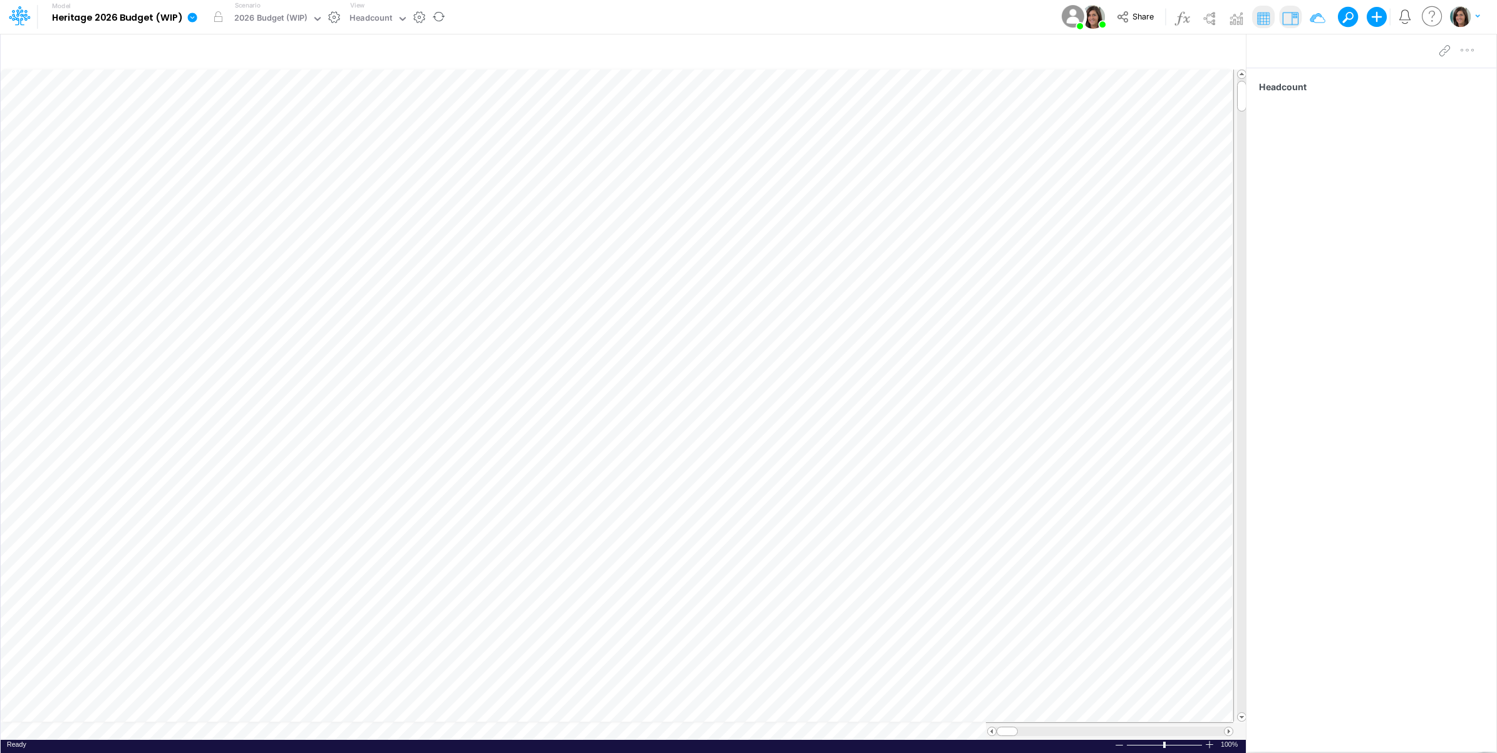
scroll to position [0, 1]
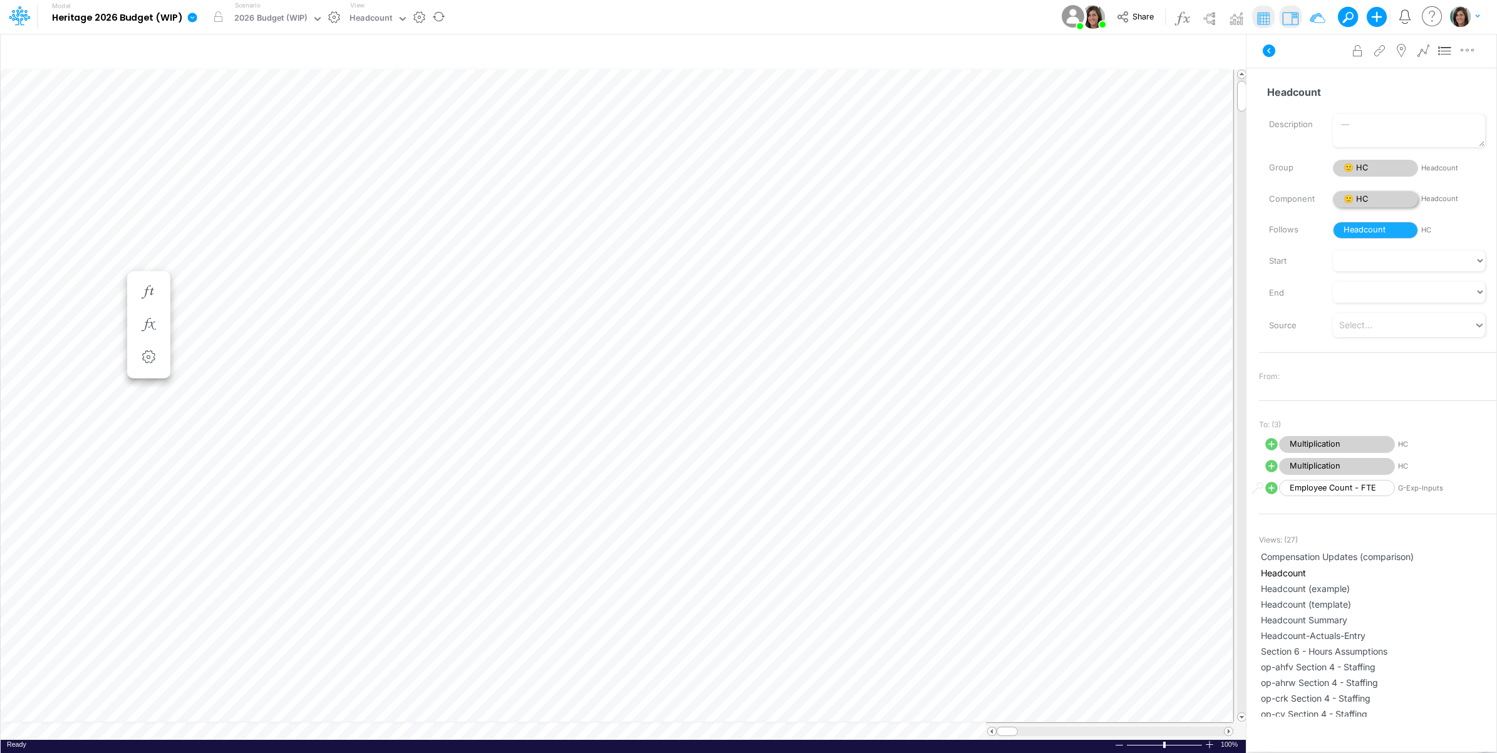
click at [1378, 198] on span "🙂 HC" at bounding box center [1375, 199] width 85 height 17
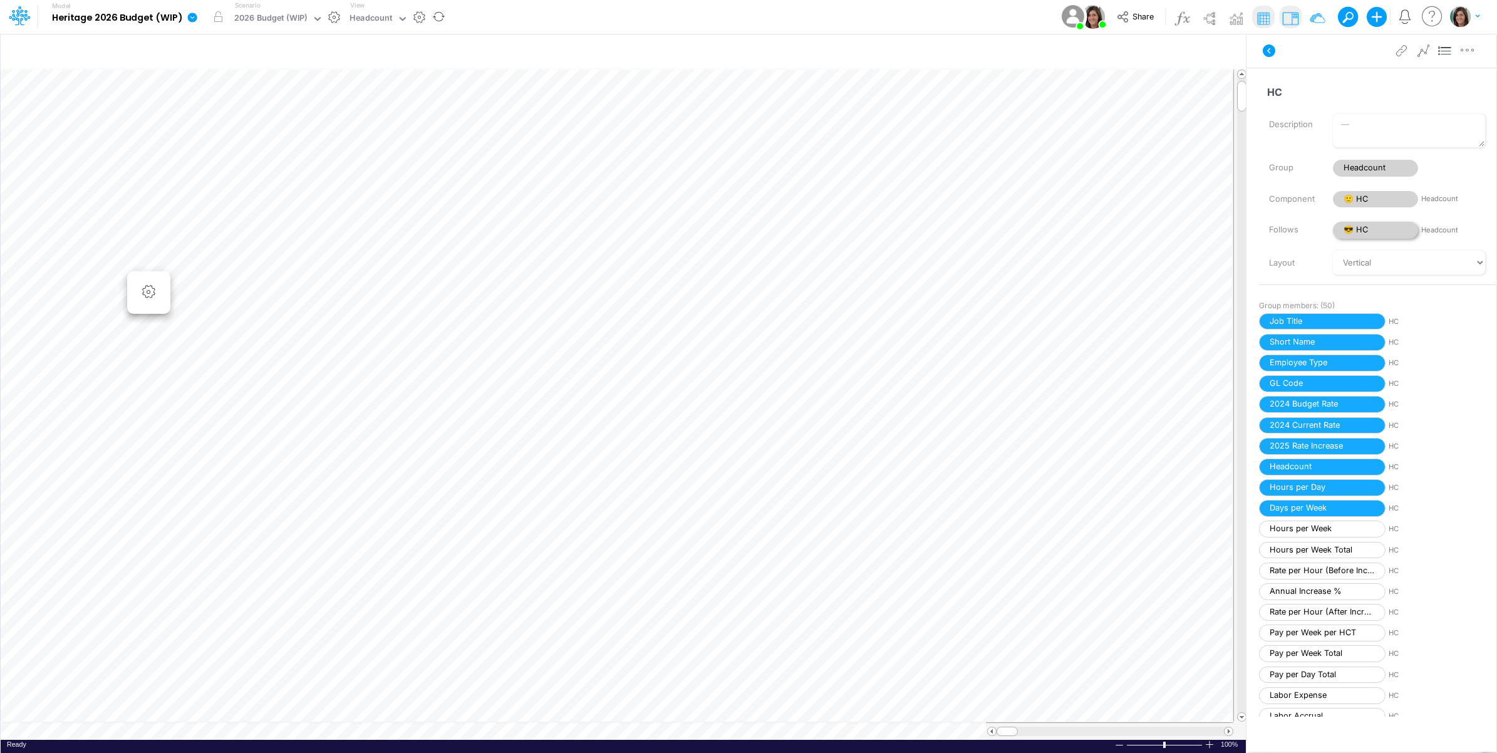
click at [1358, 232] on span "😎 HC" at bounding box center [1375, 230] width 85 height 17
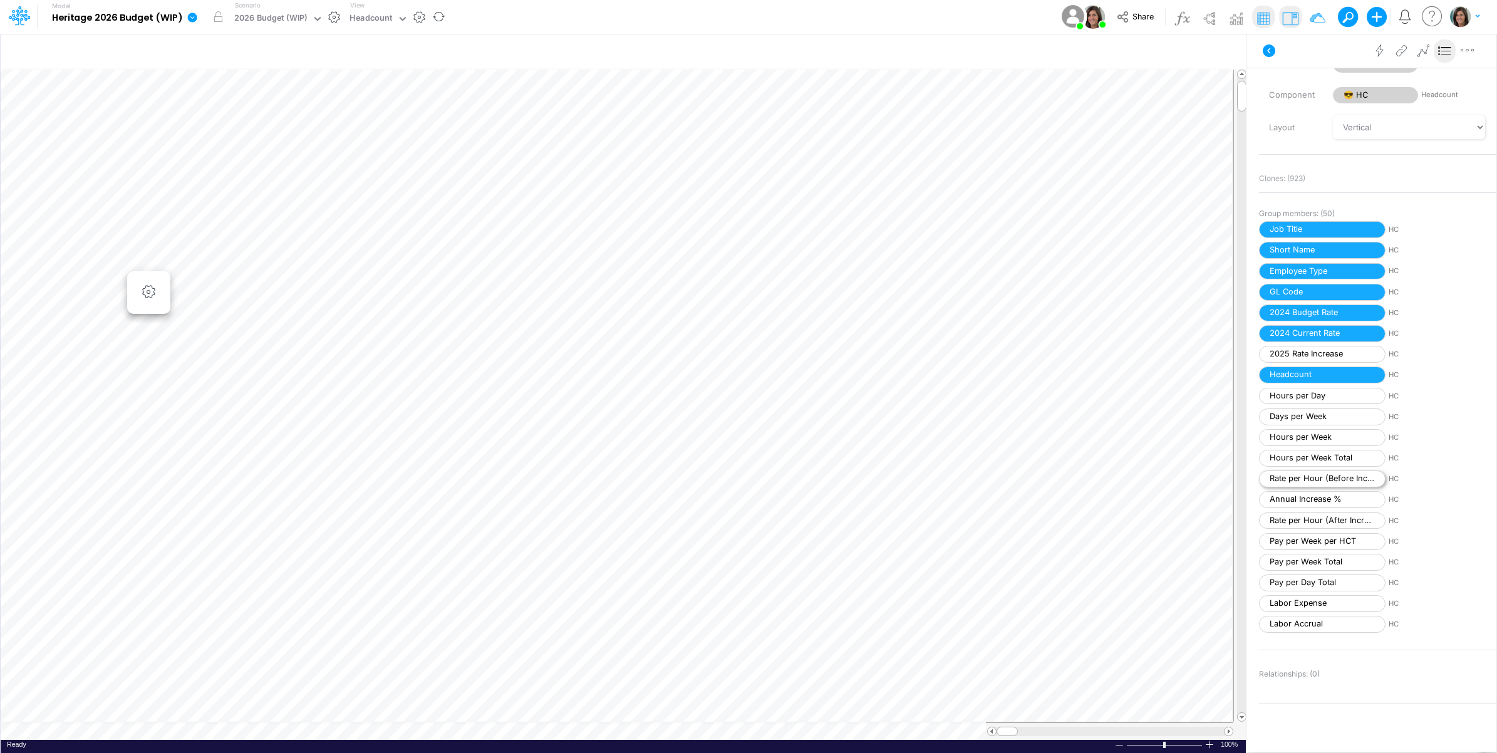
scroll to position [209, 0]
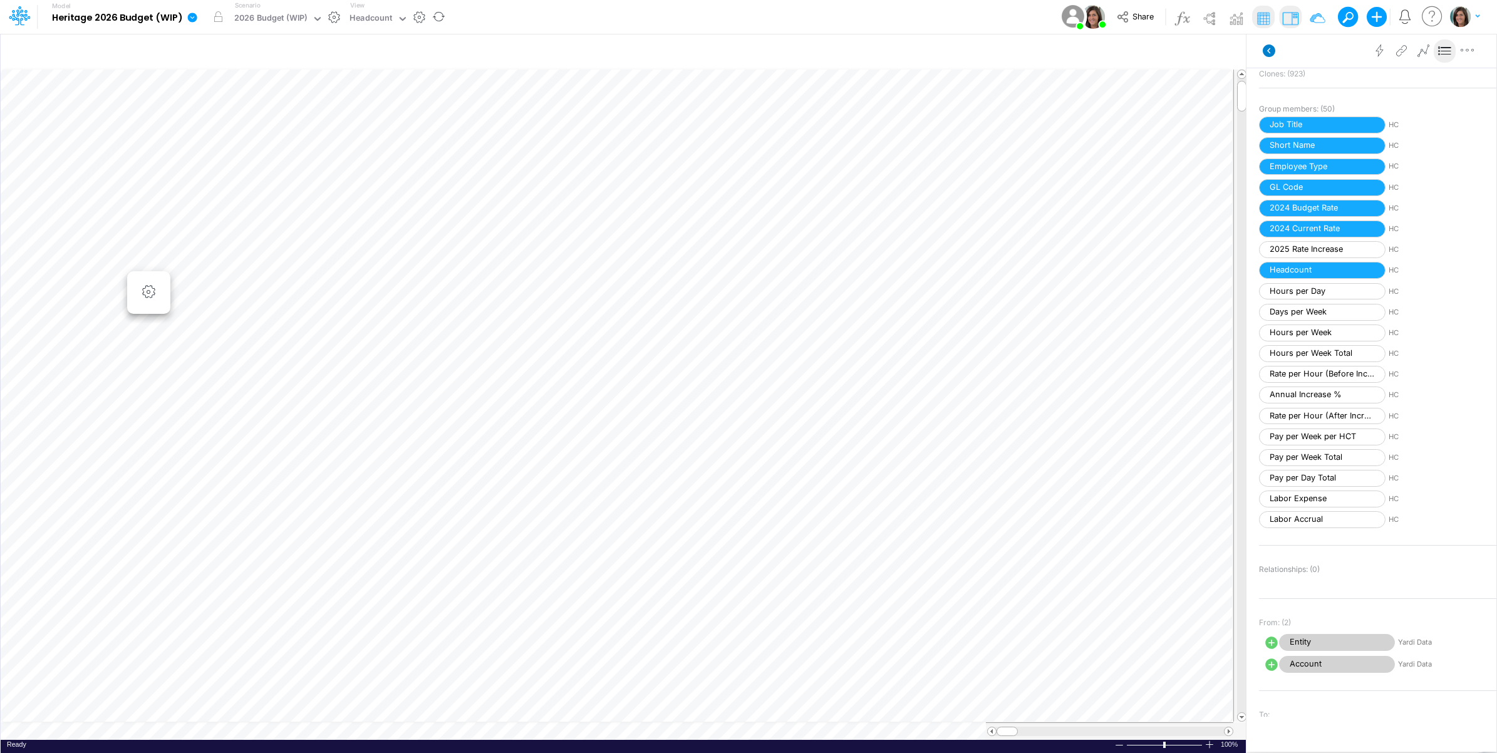
click at [1266, 51] on icon at bounding box center [1269, 50] width 13 height 13
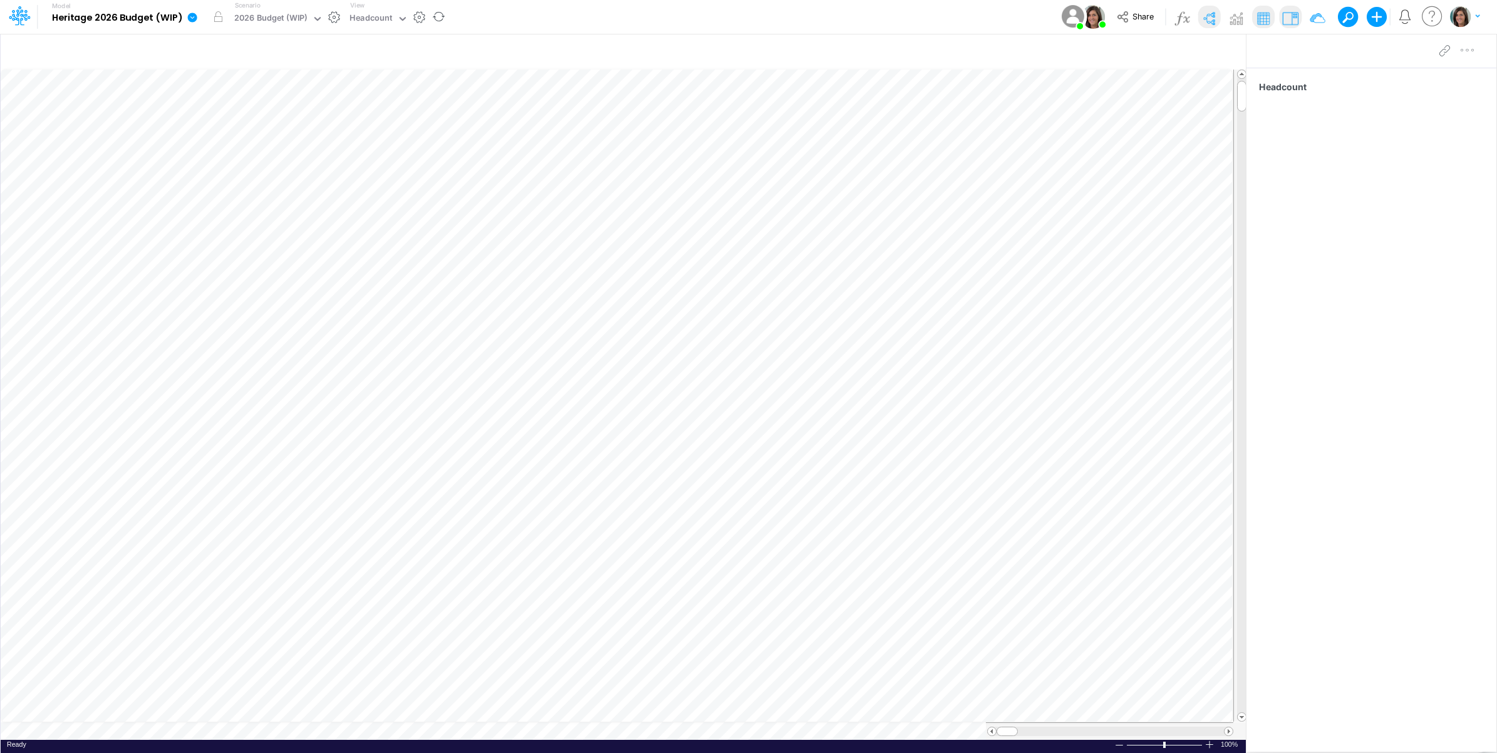
click at [1207, 14] on img at bounding box center [1209, 18] width 20 height 20
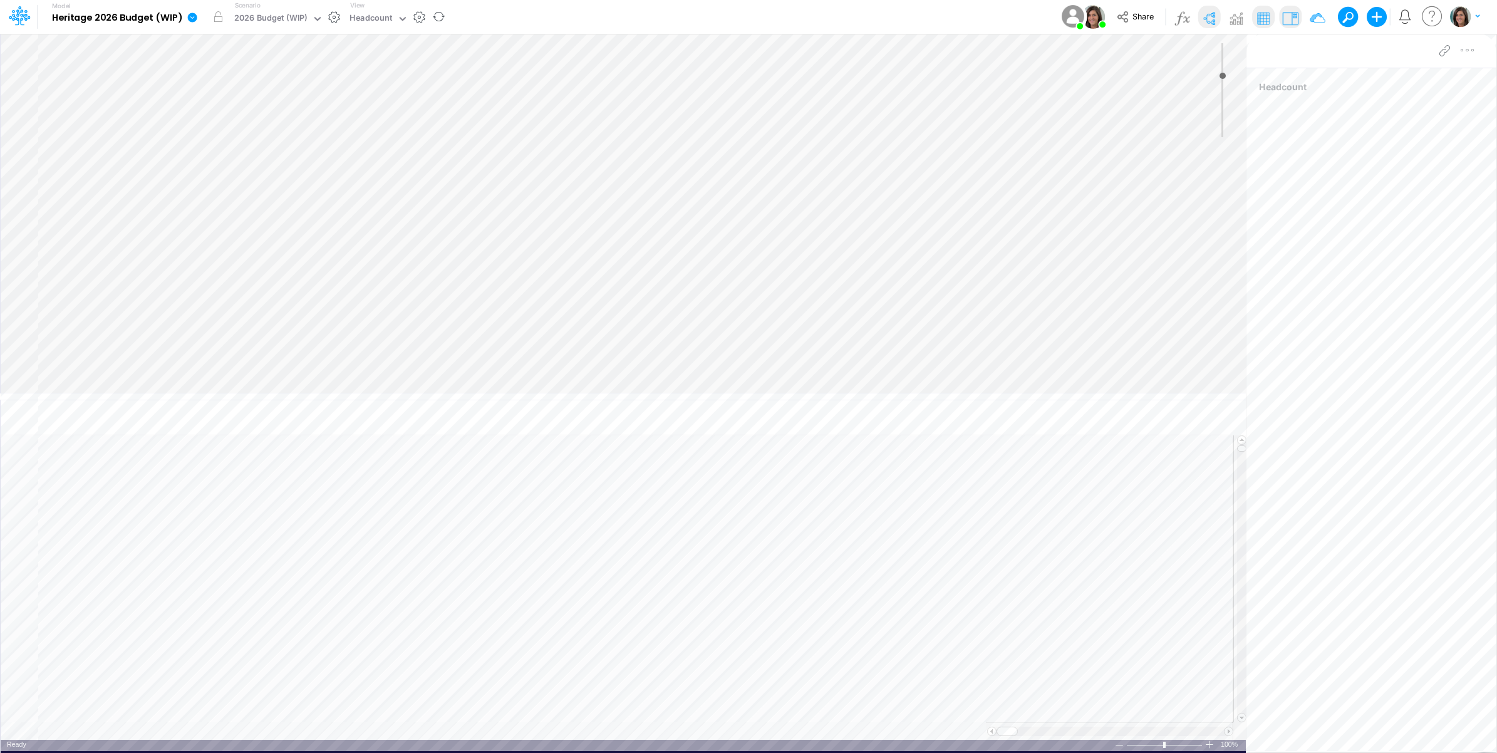
type input "0"
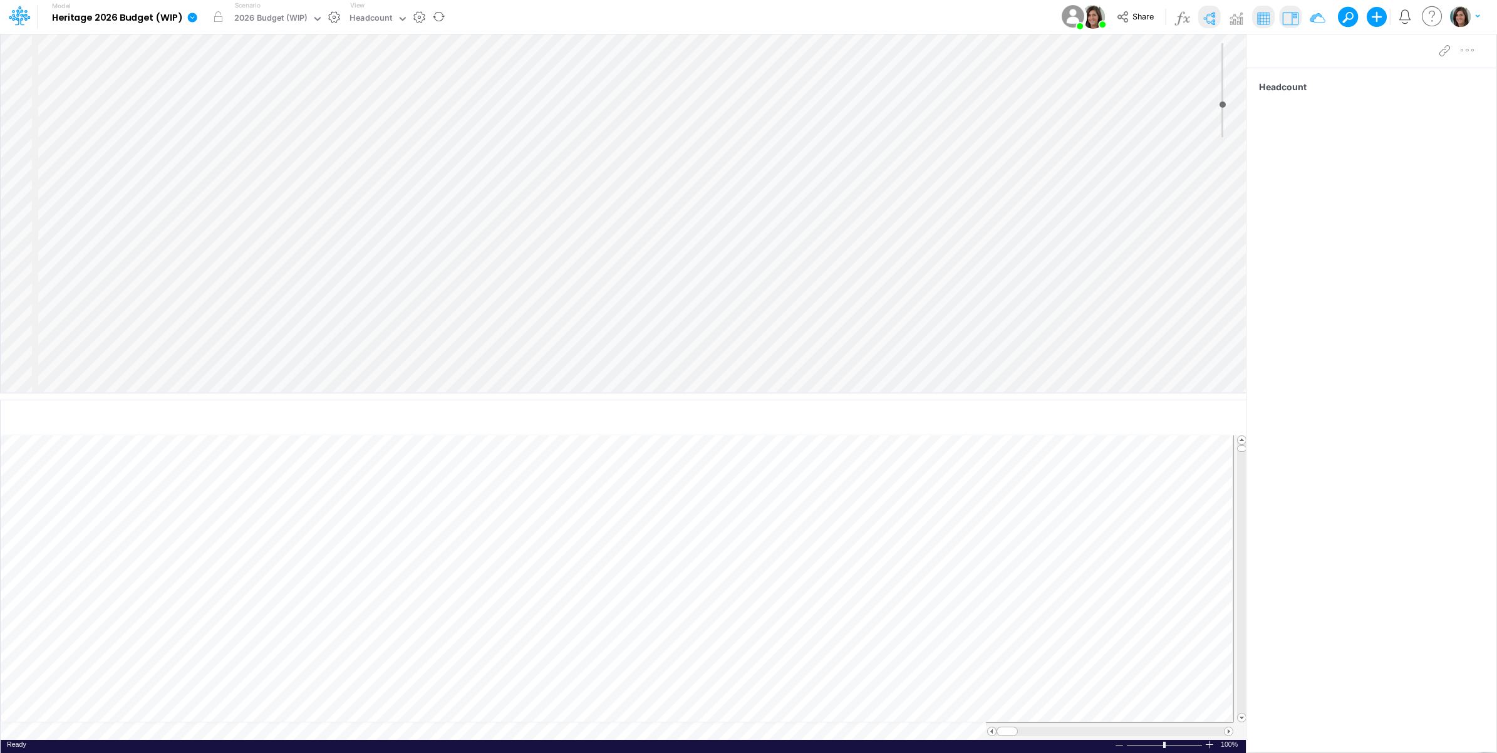
select select "Horizontal"
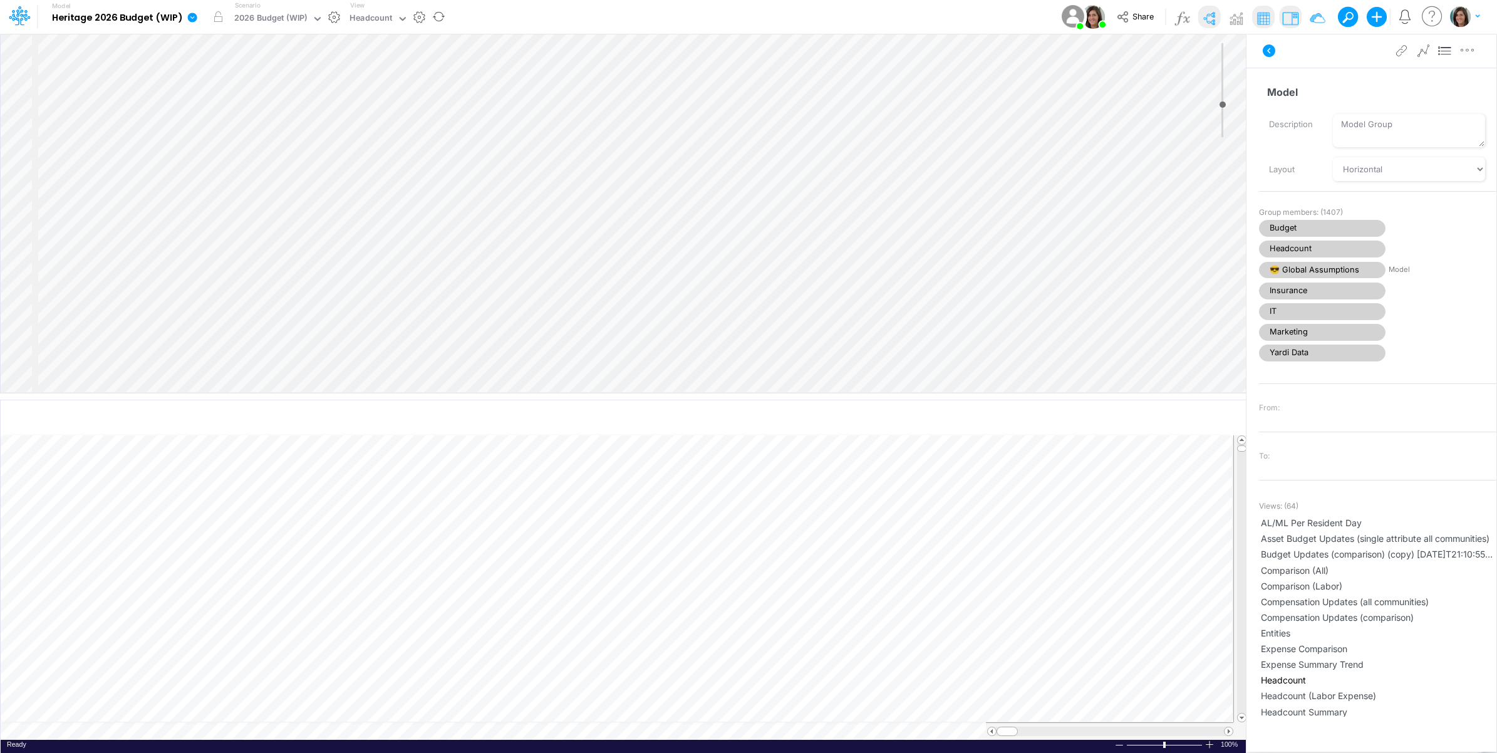
select select "Horizontal"
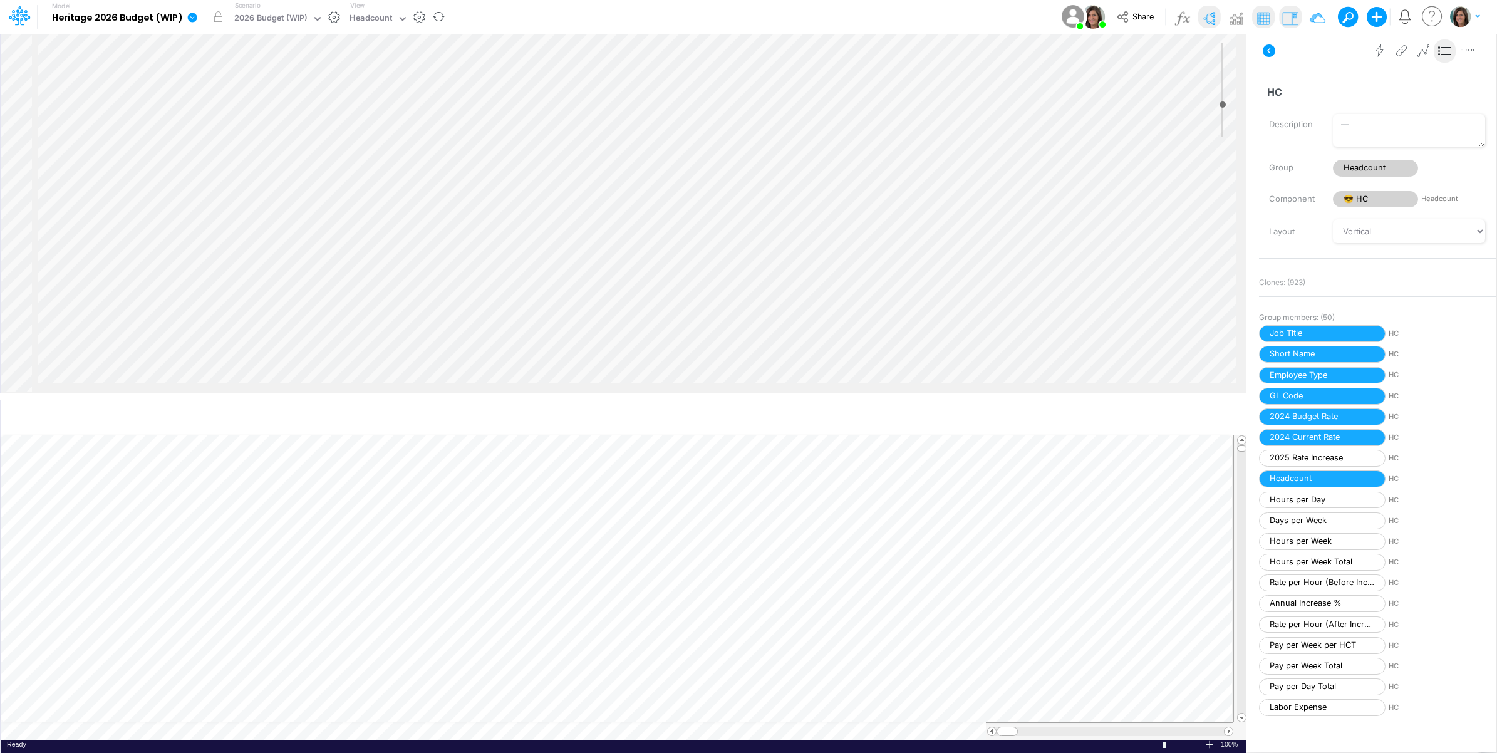
scroll to position [209, 0]
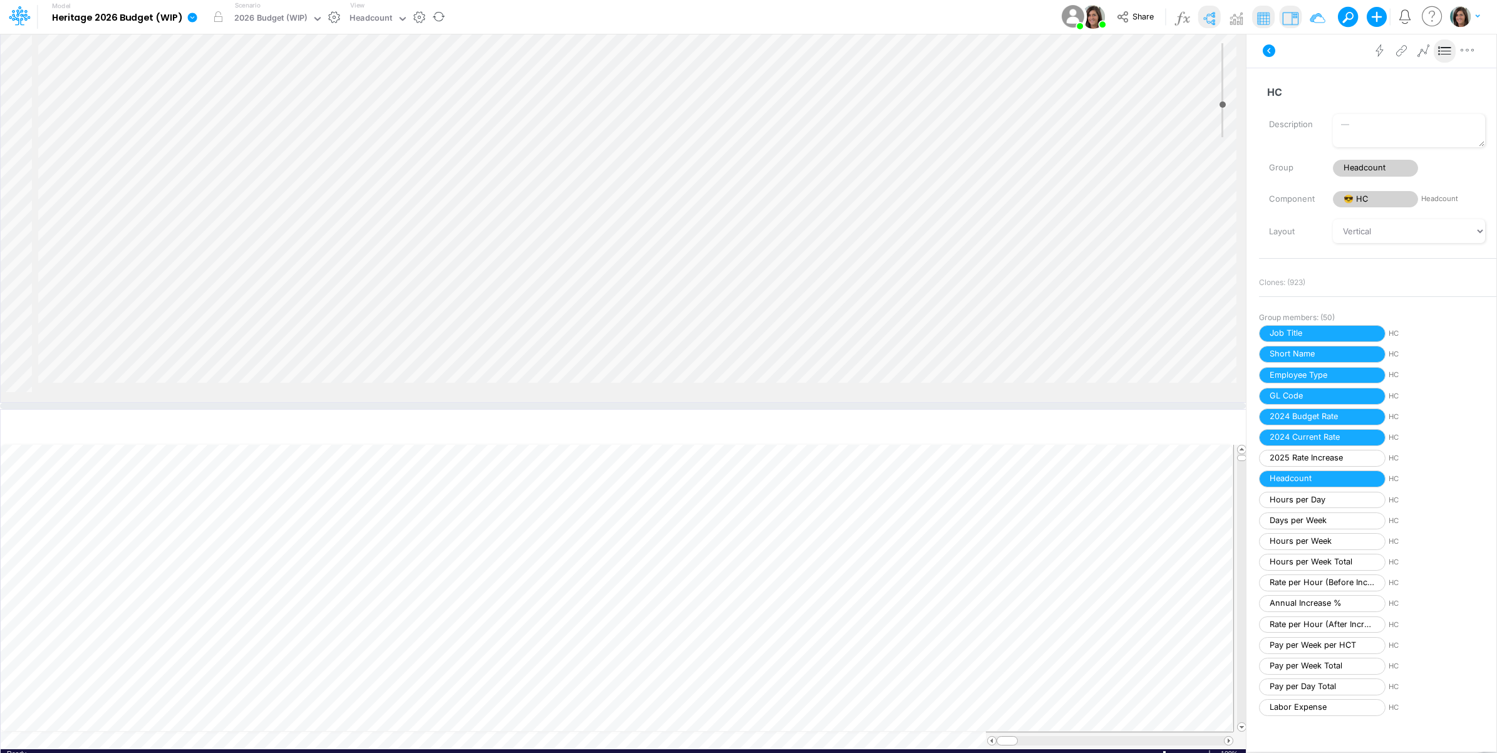
drag, startPoint x: 564, startPoint y: 395, endPoint x: 557, endPoint y: 499, distance: 104.2
click at [559, 409] on div at bounding box center [623, 406] width 1246 height 6
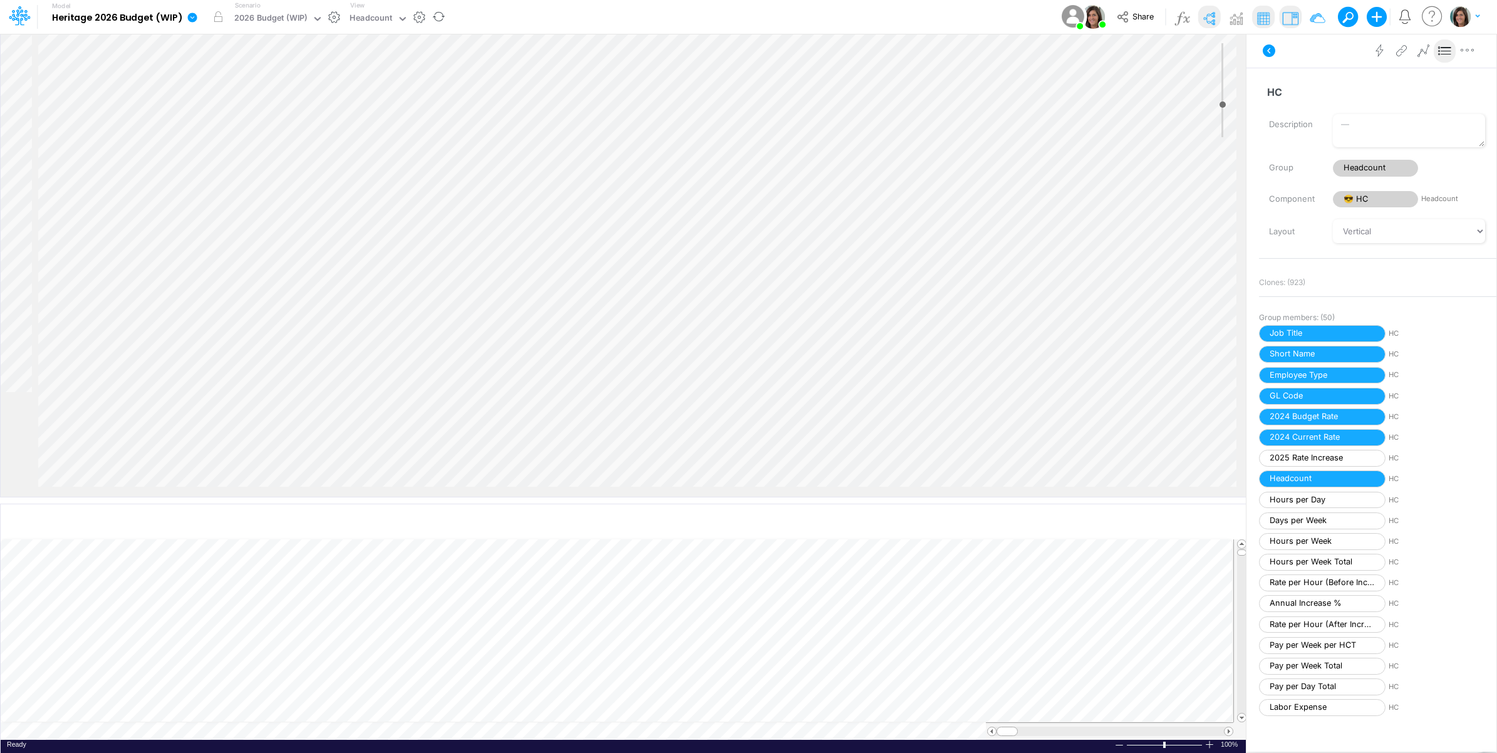
scroll to position [158, 0]
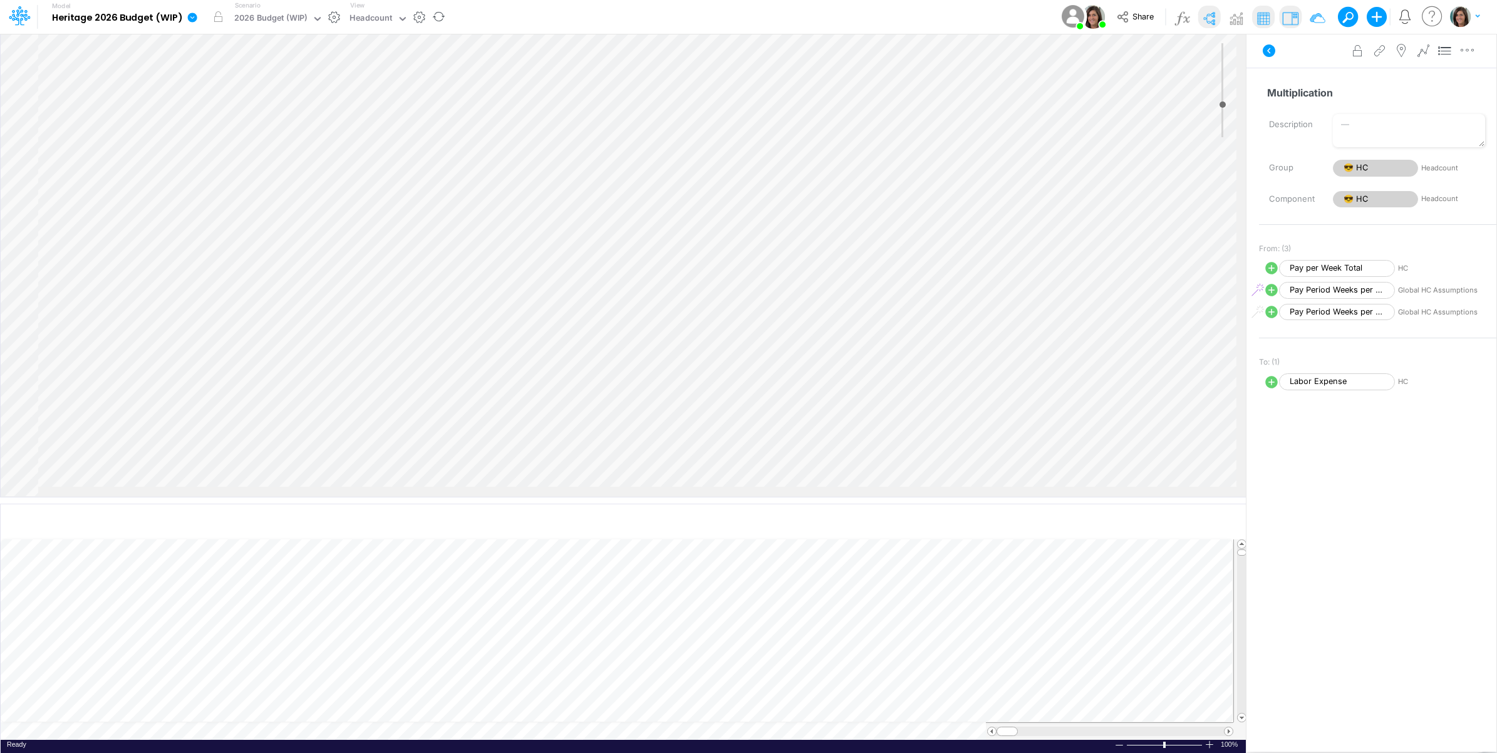
click at [1363, 290] on span "Pay Period Weeks per Month" at bounding box center [1337, 290] width 116 height 17
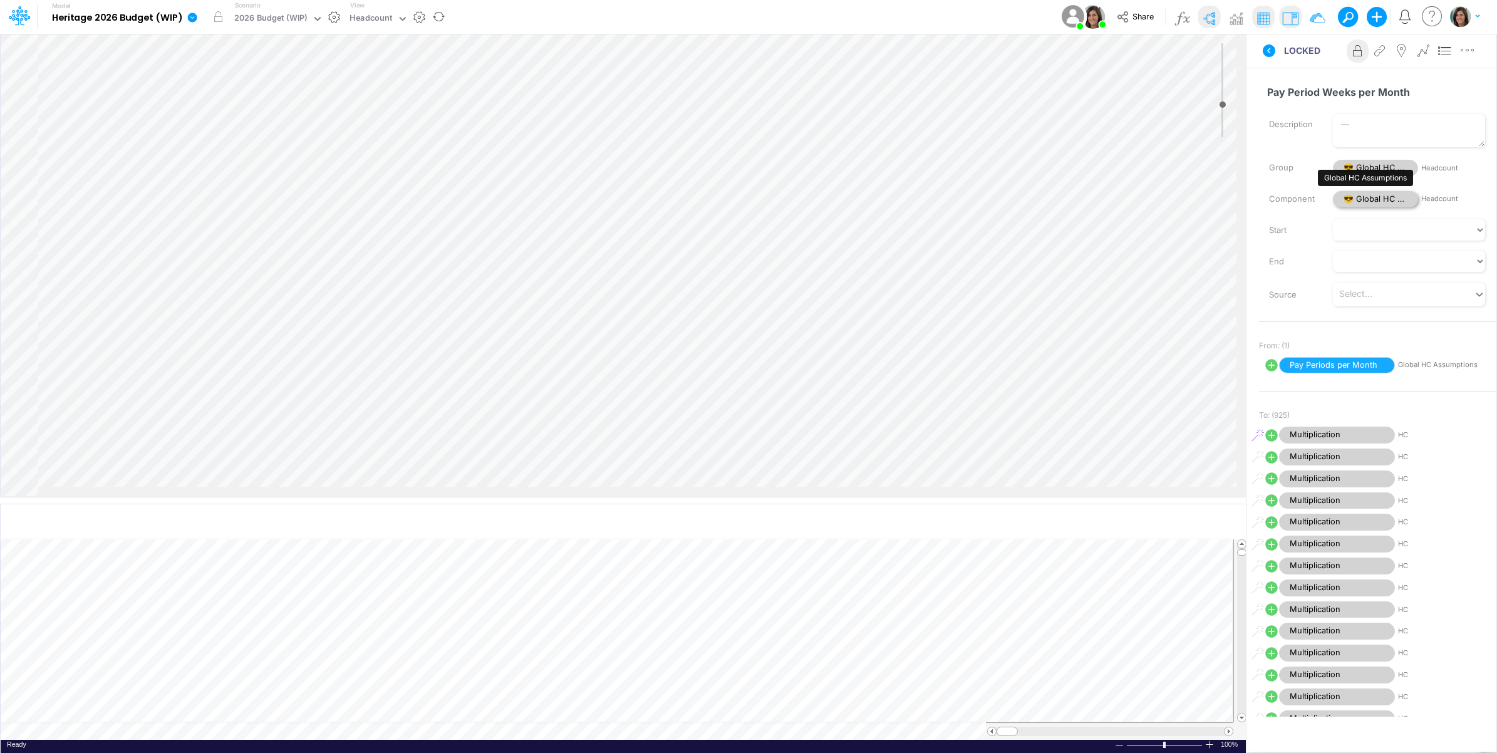
click at [1378, 195] on span "😎 Global HC Assumptions" at bounding box center [1375, 199] width 85 height 17
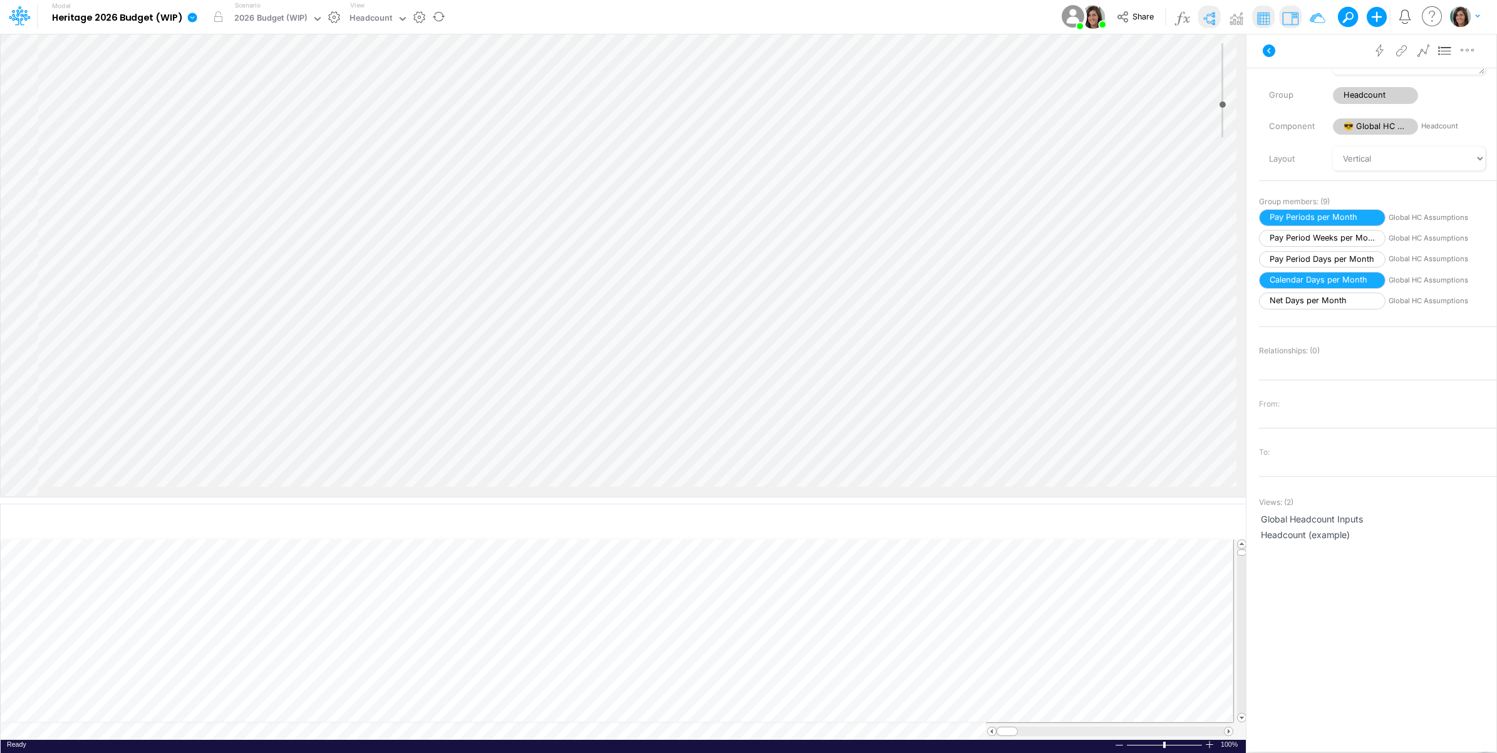
scroll to position [103, 0]
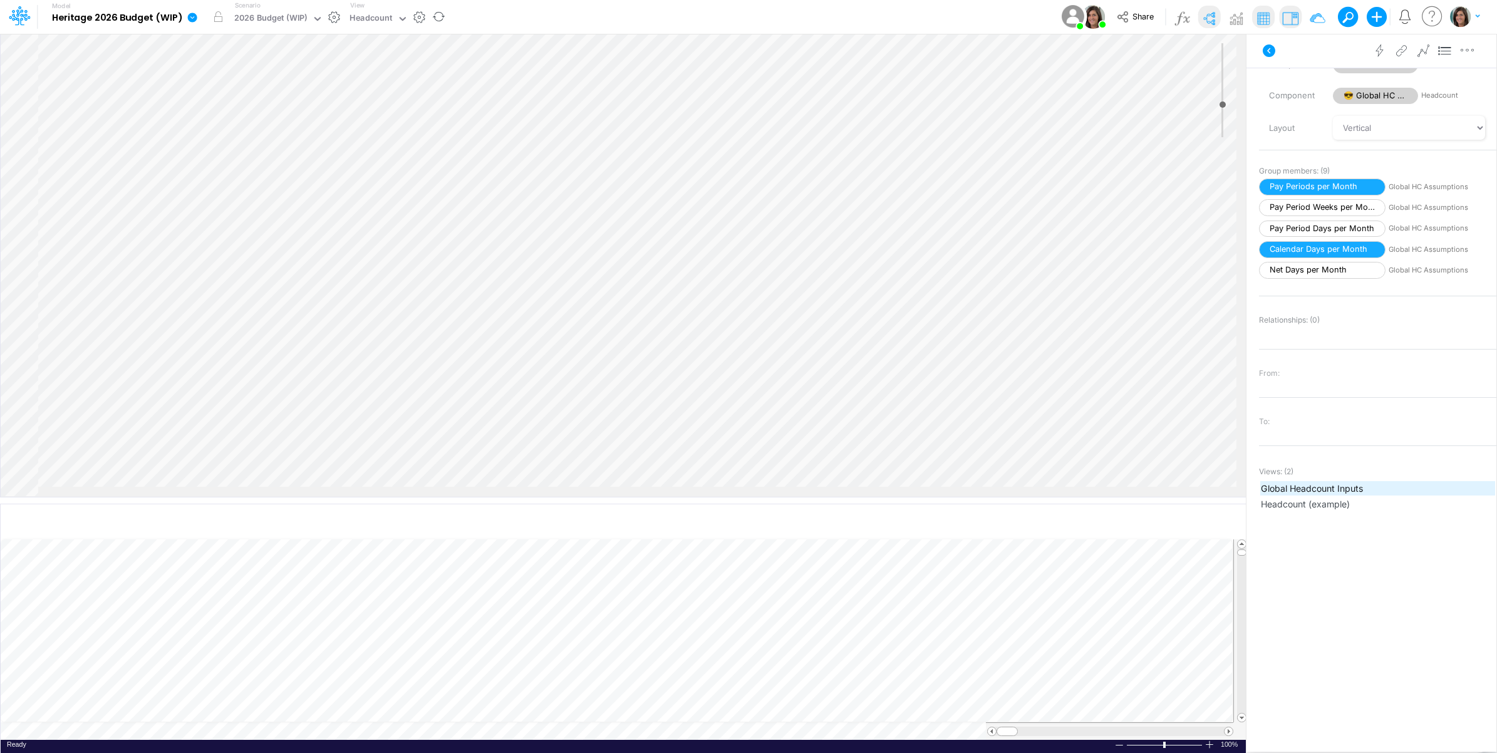
click at [1363, 485] on span "Global Headcount Inputs" at bounding box center [1378, 488] width 234 height 13
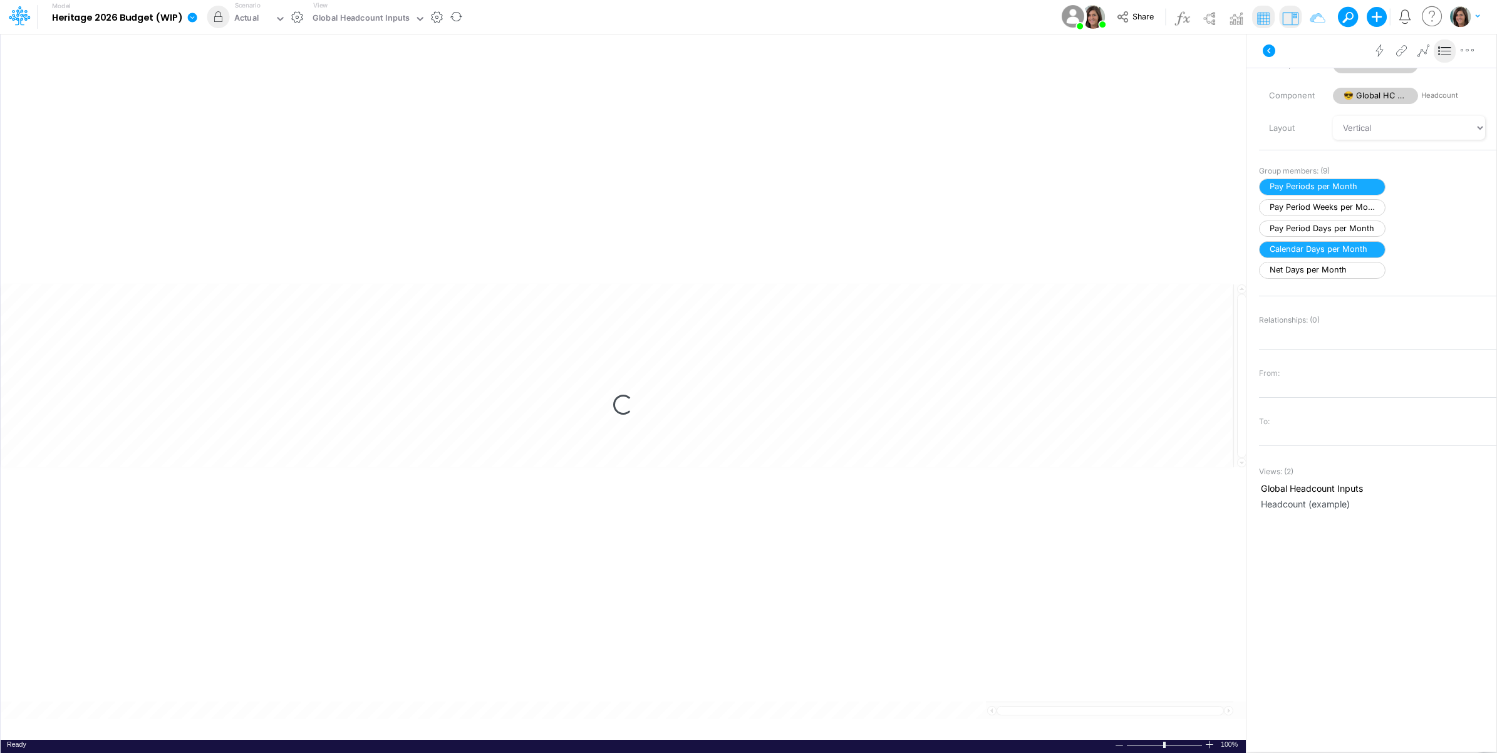
scroll to position [103, 0]
click at [254, 16] on div "Actual" at bounding box center [246, 19] width 25 height 14
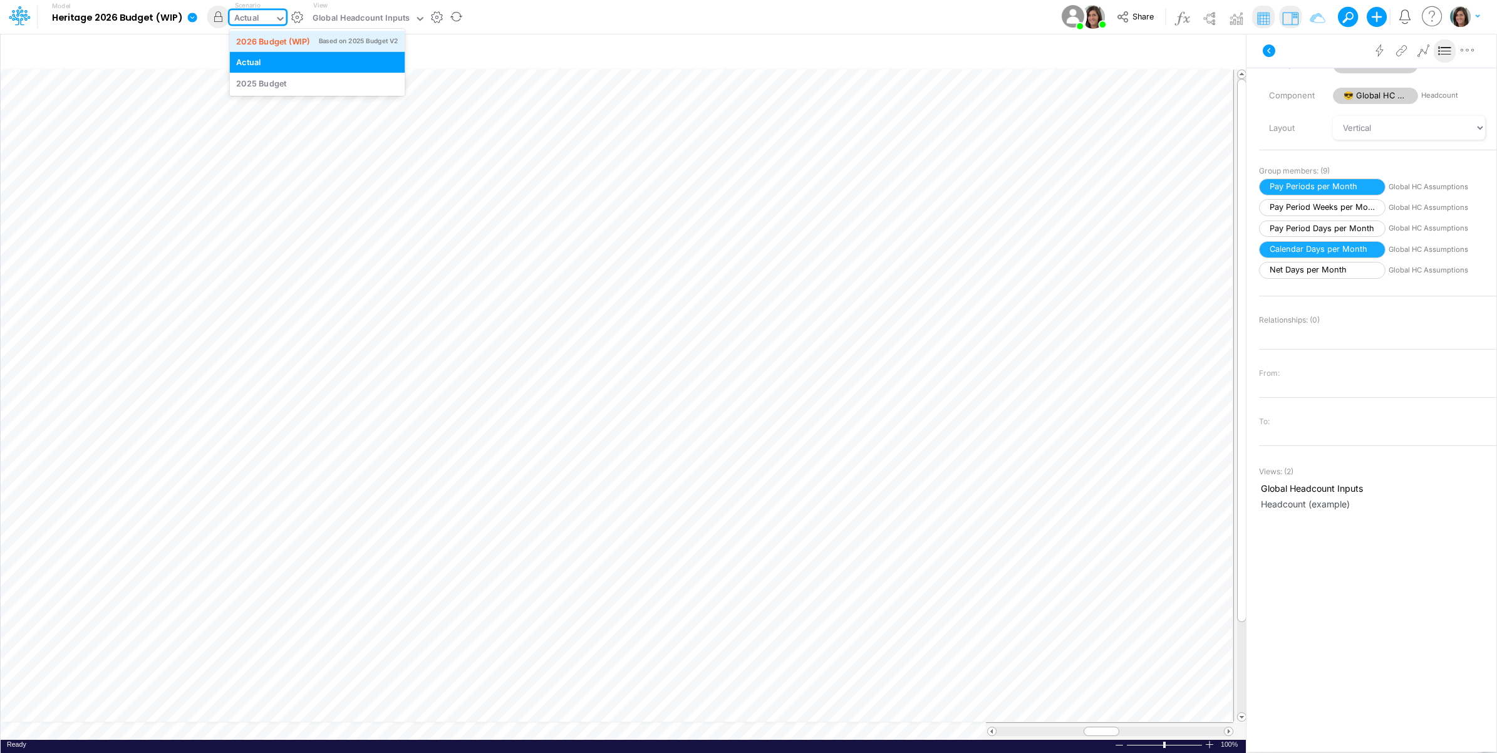
click at [267, 41] on div "2026 Budget (WIP)" at bounding box center [272, 41] width 73 height 12
click at [1269, 51] on icon at bounding box center [1269, 50] width 13 height 13
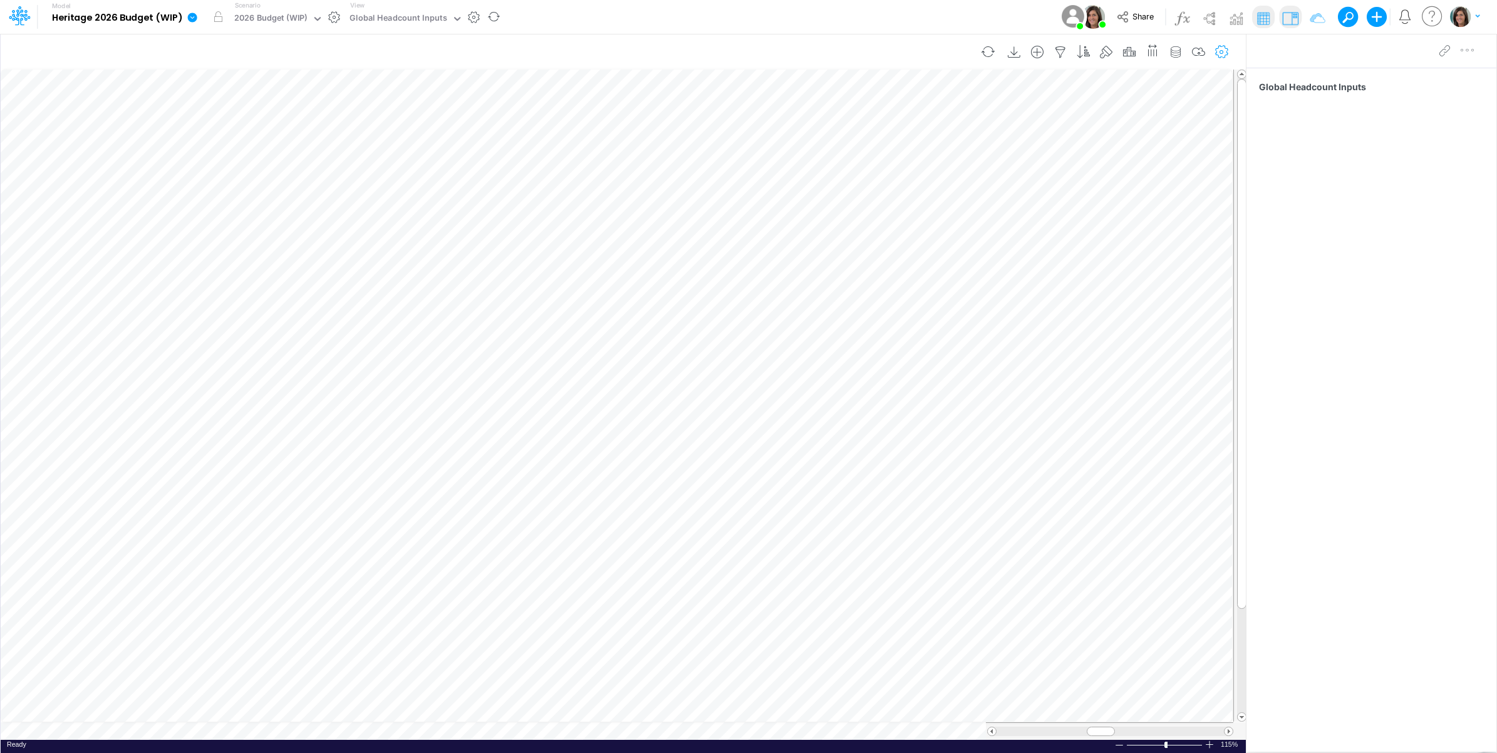
scroll to position [0, 1]
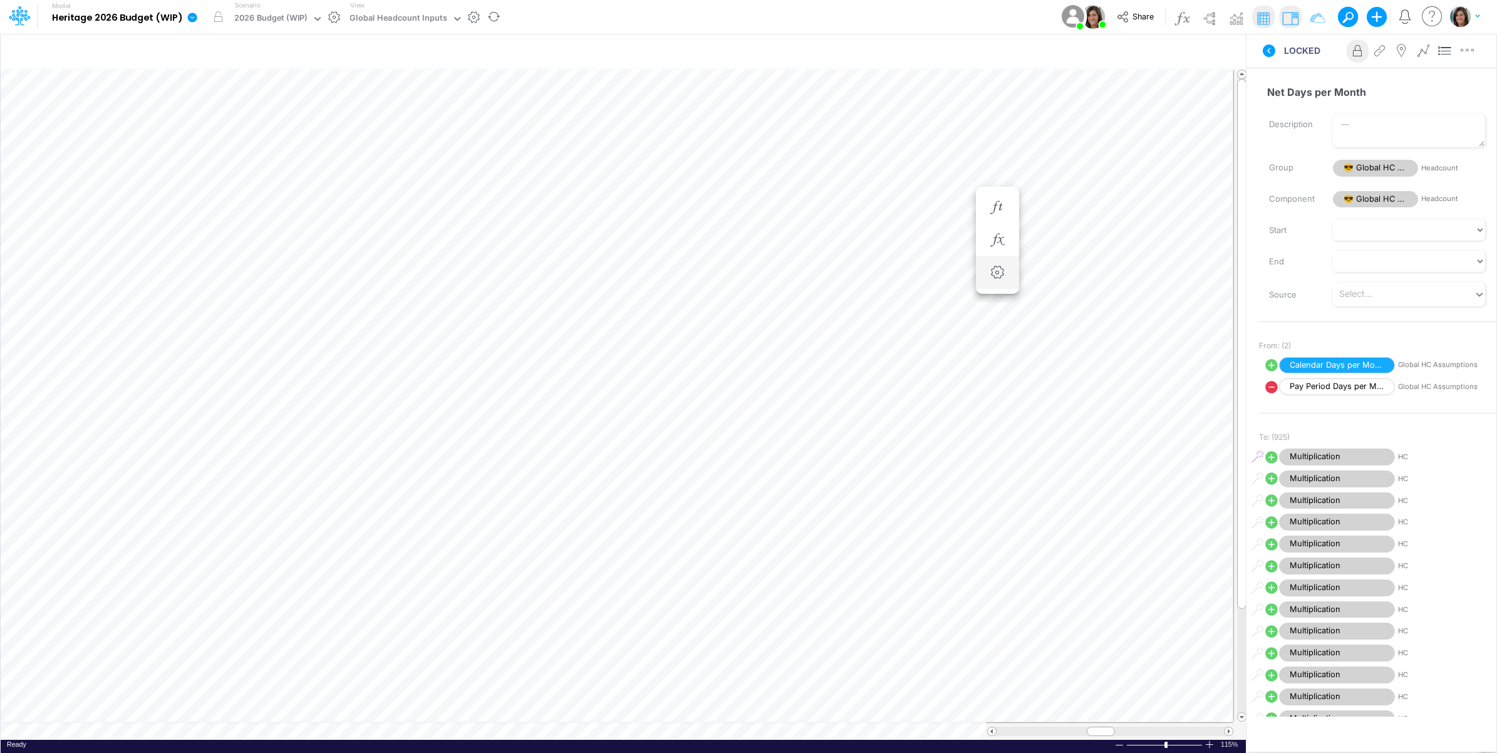
scroll to position [0, 1]
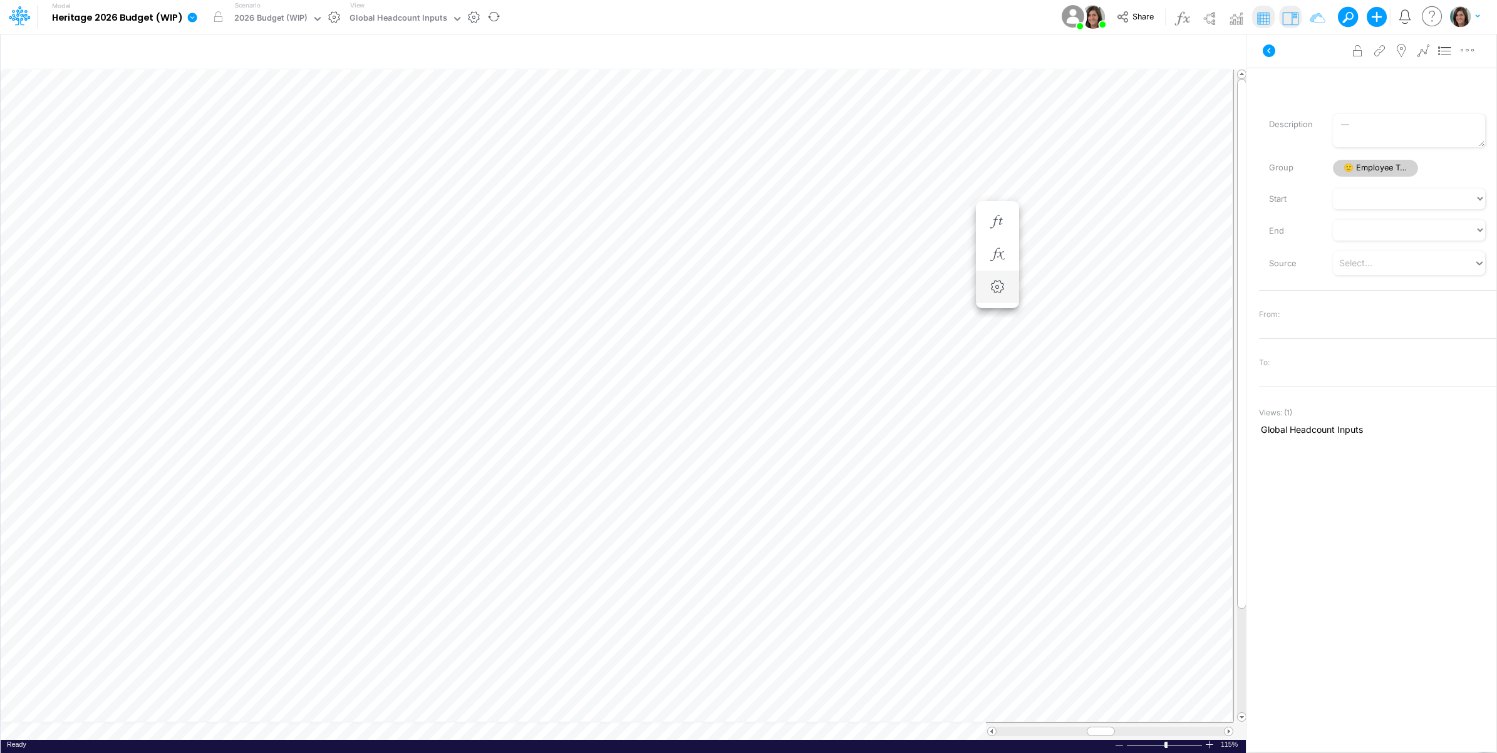
scroll to position [0, 1]
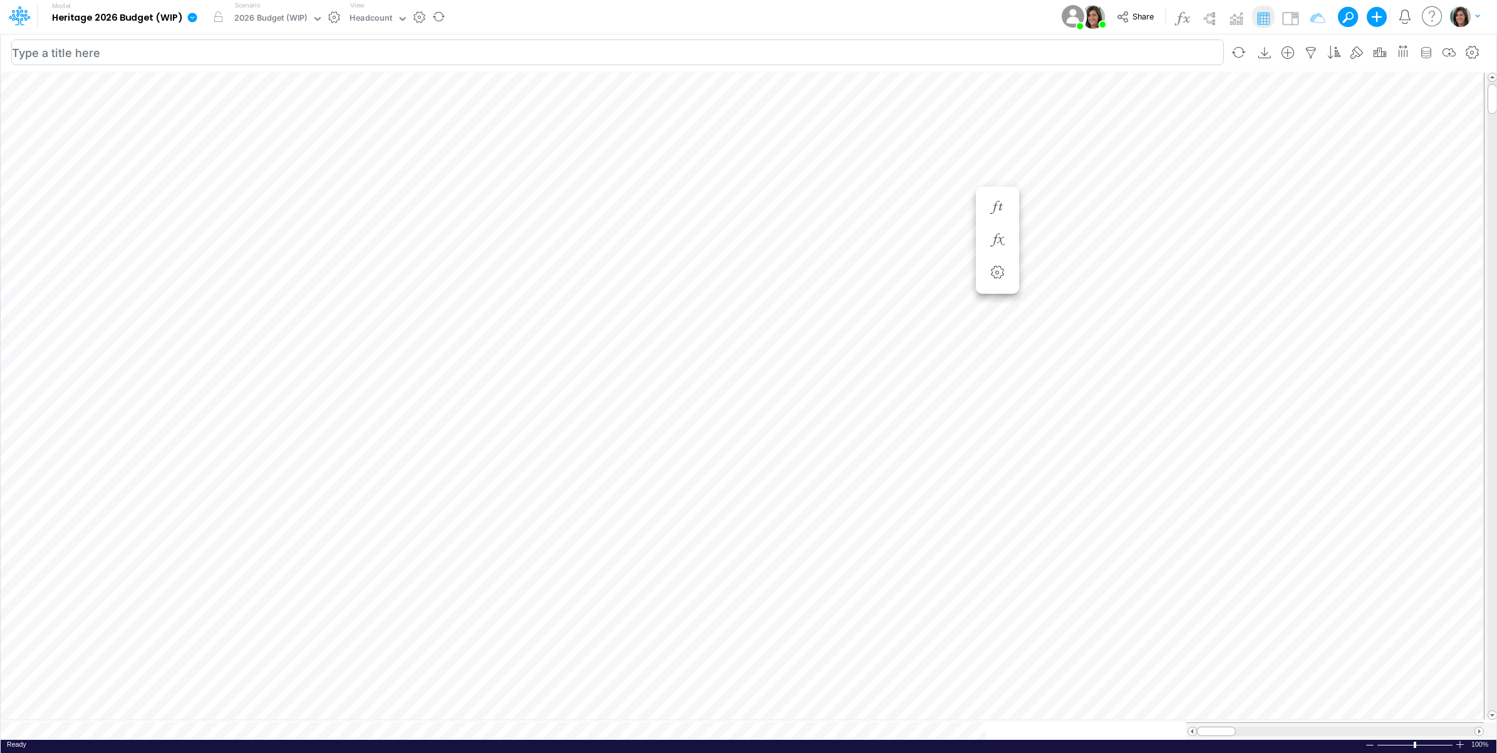
scroll to position [0, 1]
click at [1206, 16] on img at bounding box center [1209, 18] width 20 height 20
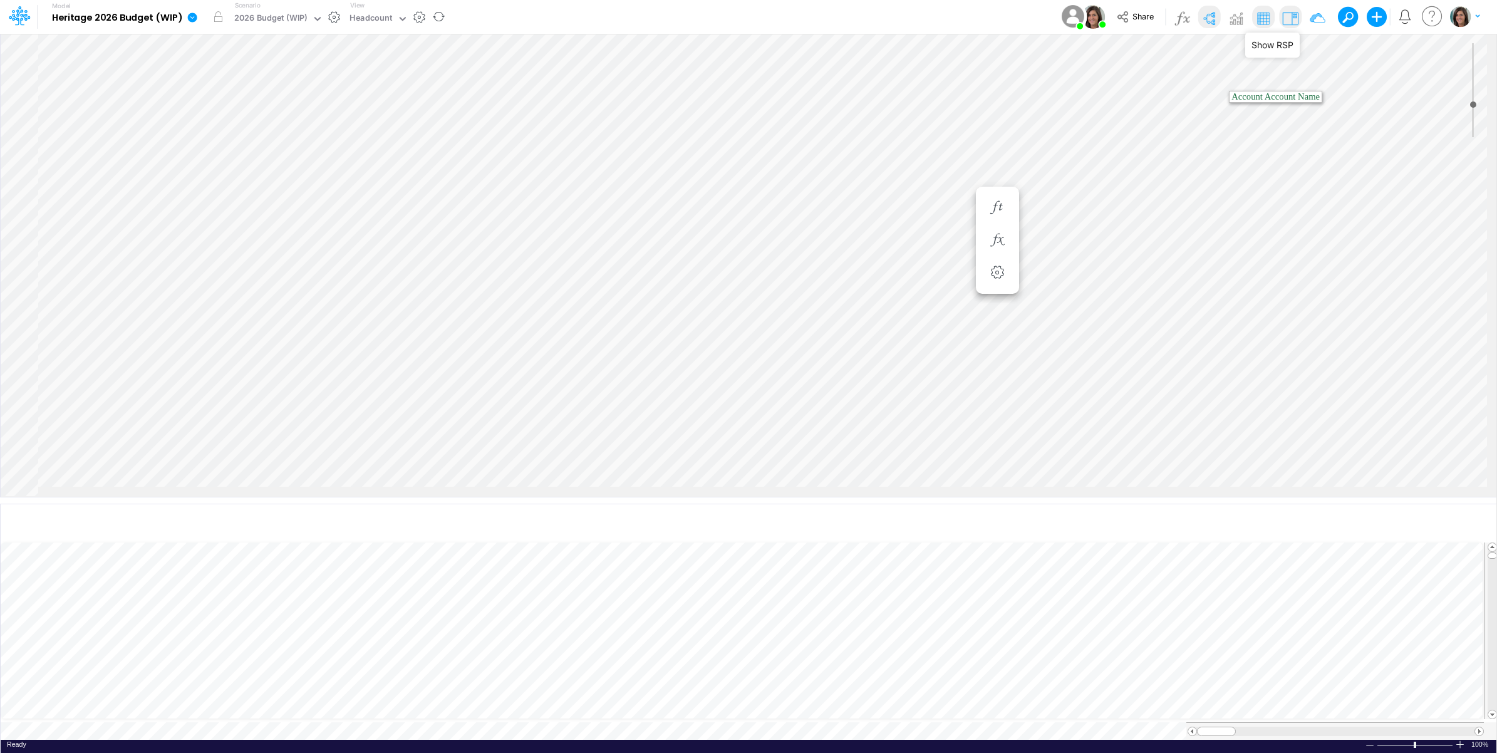
click at [1289, 18] on img at bounding box center [1290, 18] width 20 height 20
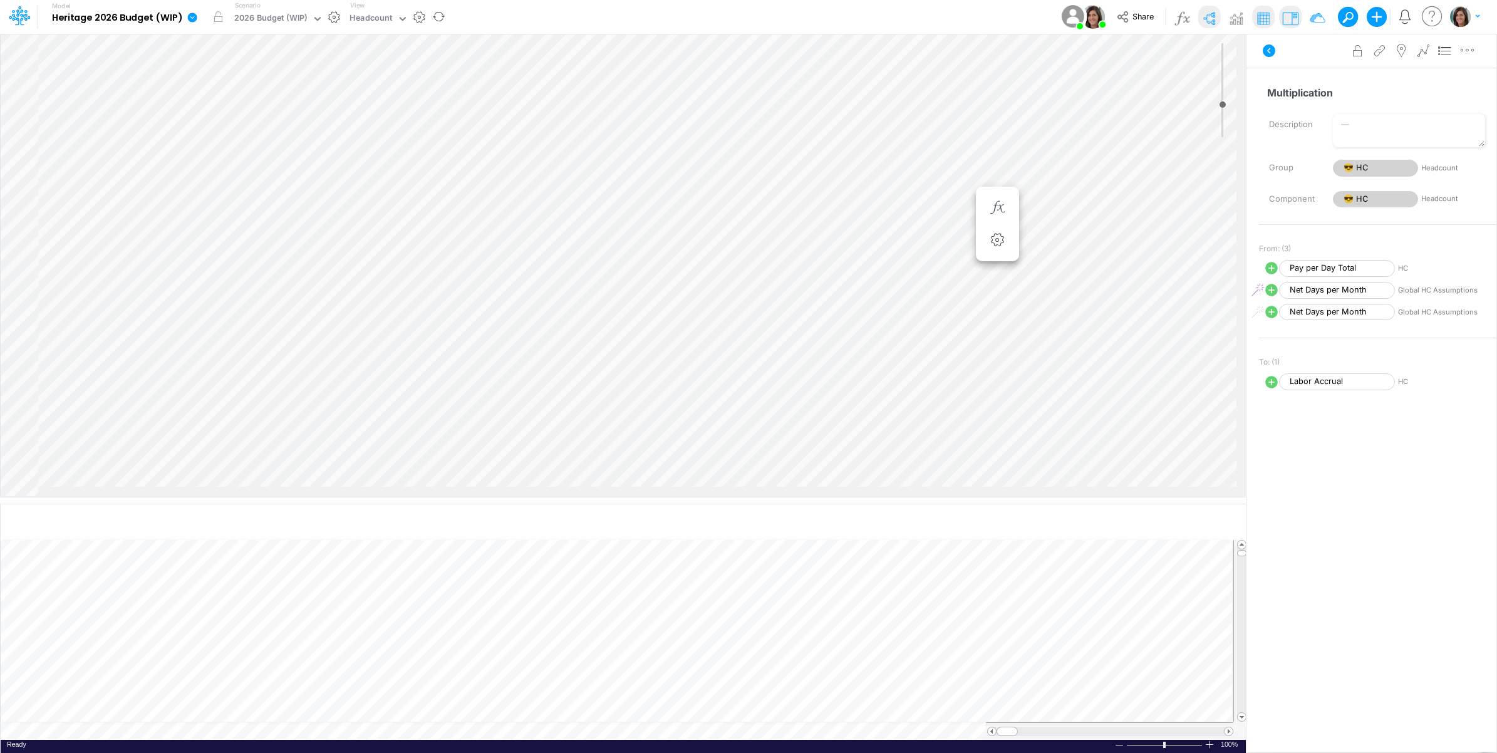
click at [1271, 45] on icon at bounding box center [1269, 50] width 13 height 13
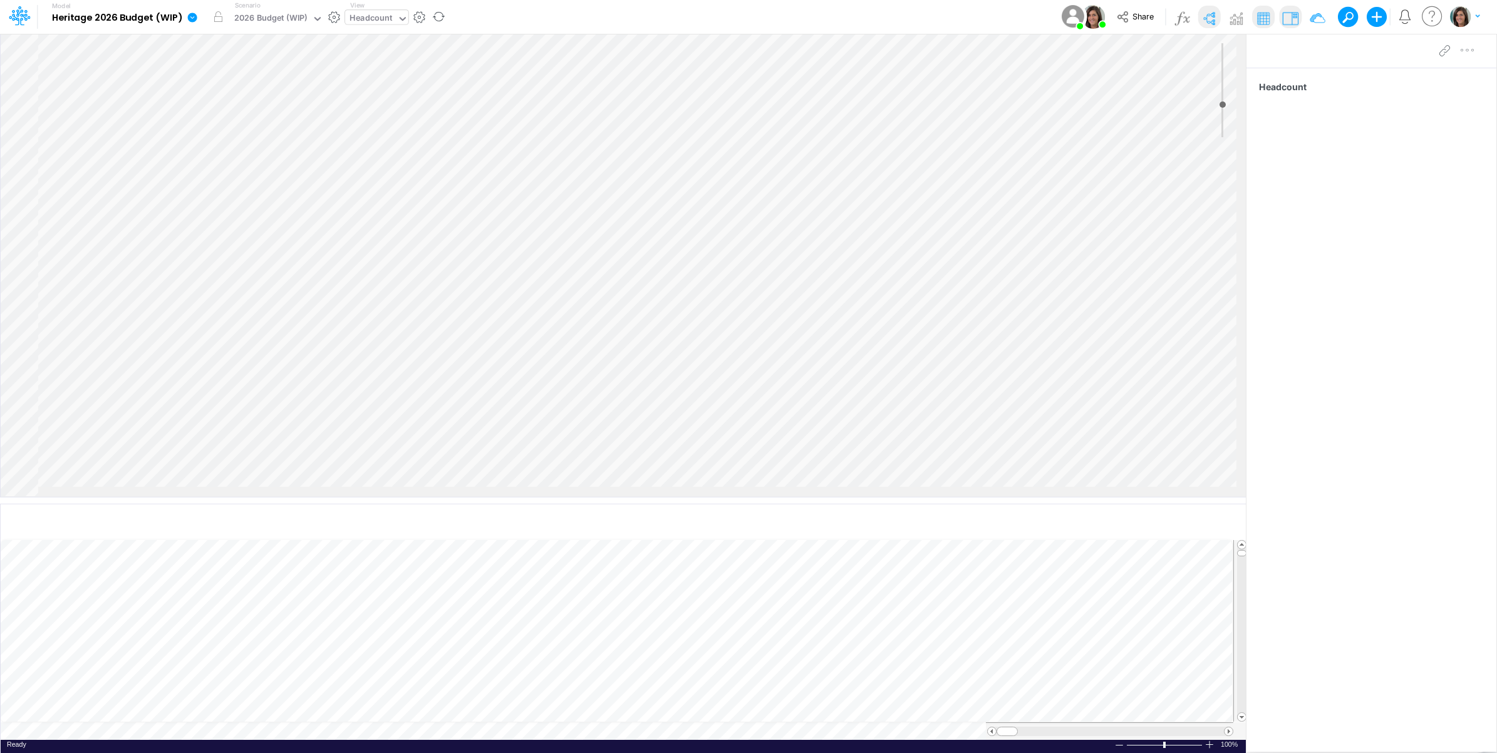
click at [389, 16] on div "Headcount" at bounding box center [370, 19] width 43 height 14
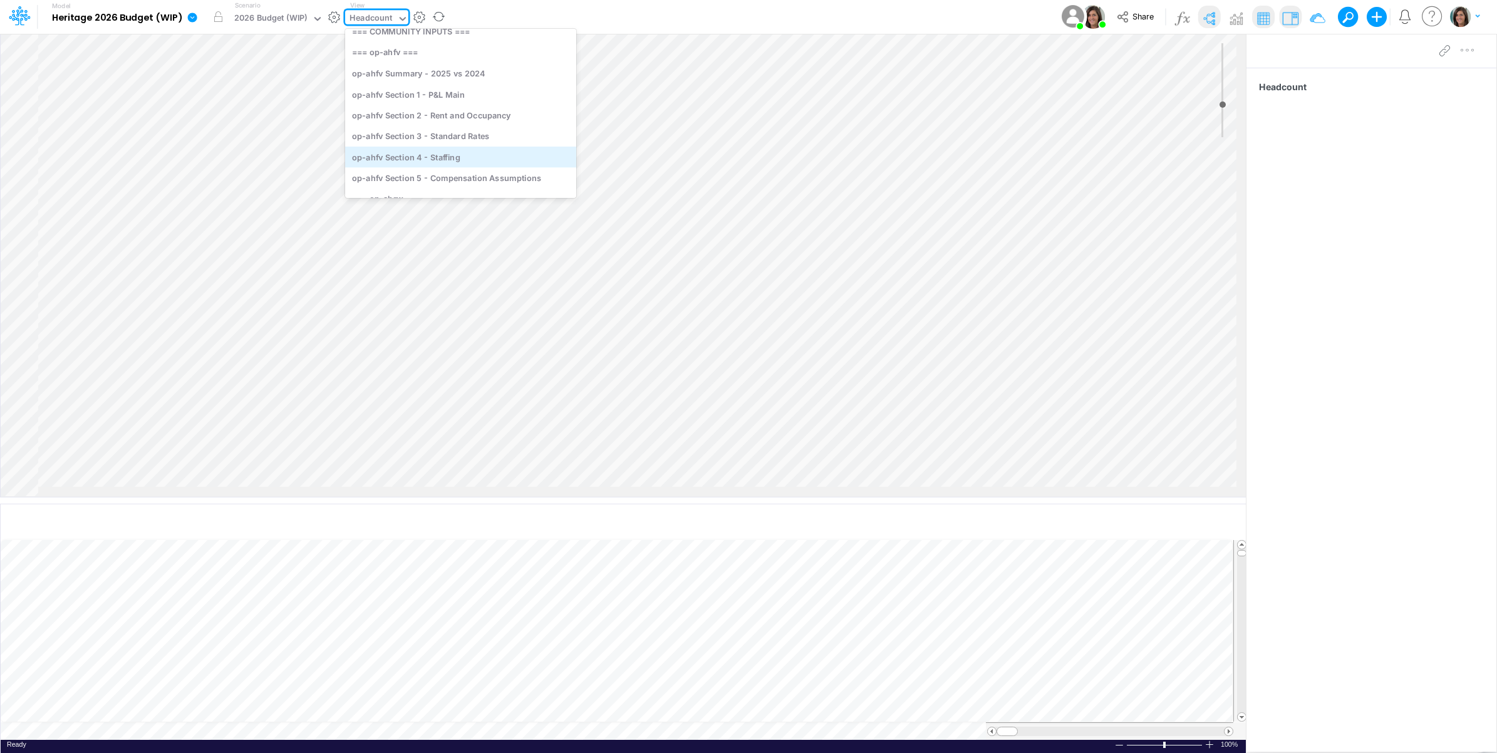
scroll to position [209, 0]
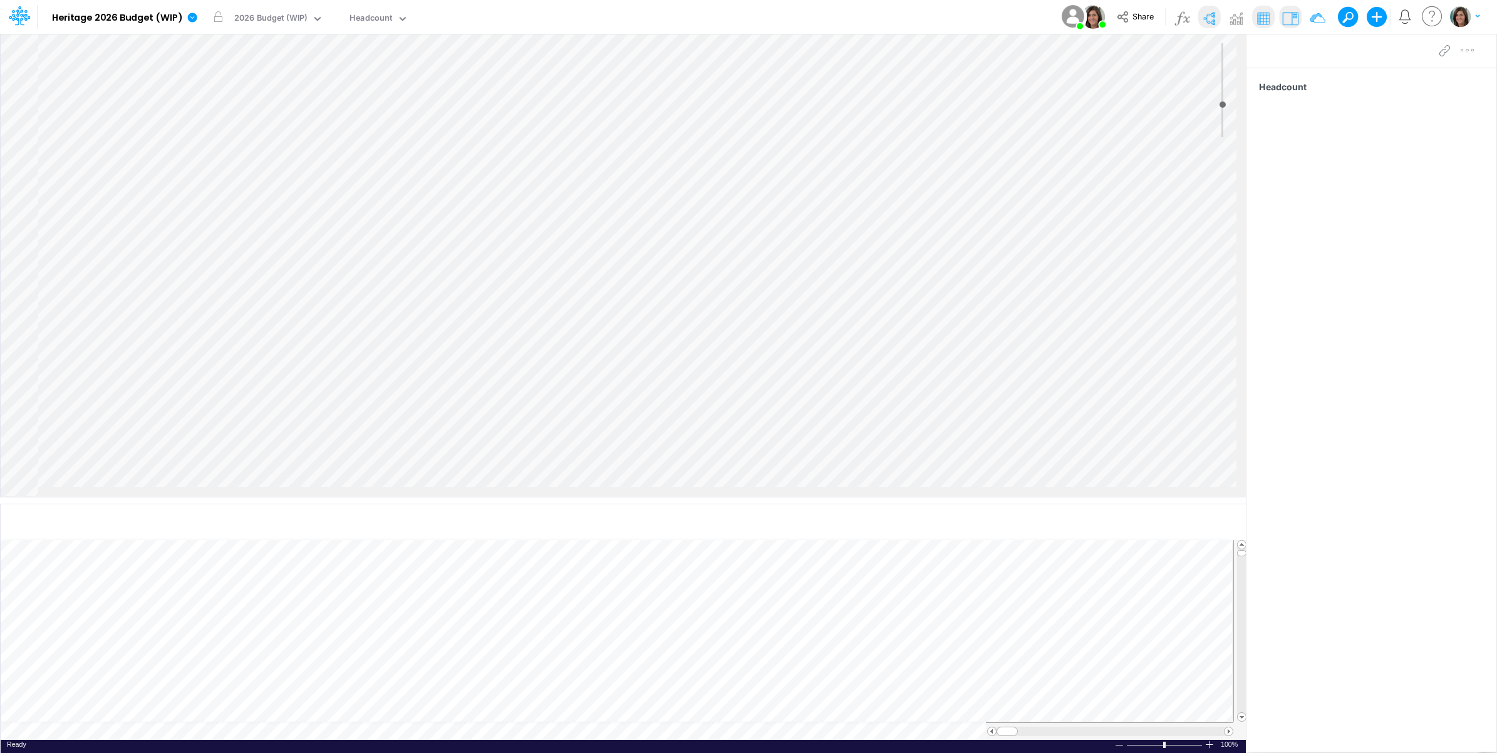
click at [487, 8] on div "Model Heritage 2026 Budget (WIP) Edit model settings Duplicate Import QuickBook…" at bounding box center [748, 17] width 1347 height 34
